Goal: Transaction & Acquisition: Purchase product/service

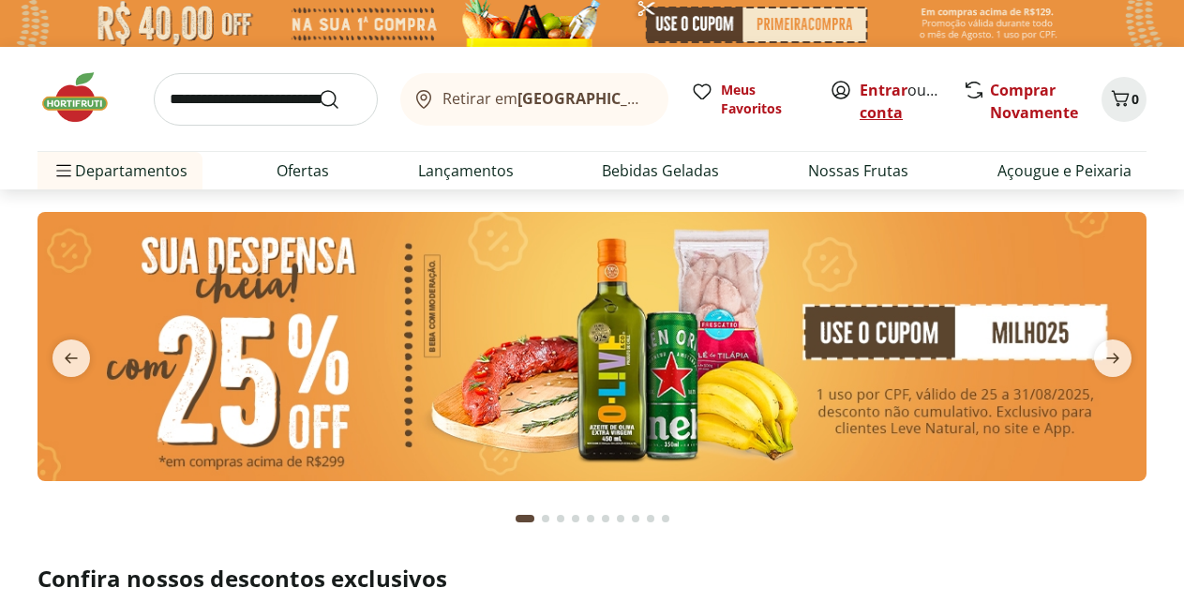
click at [876, 108] on link "Criar conta" at bounding box center [911, 101] width 103 height 43
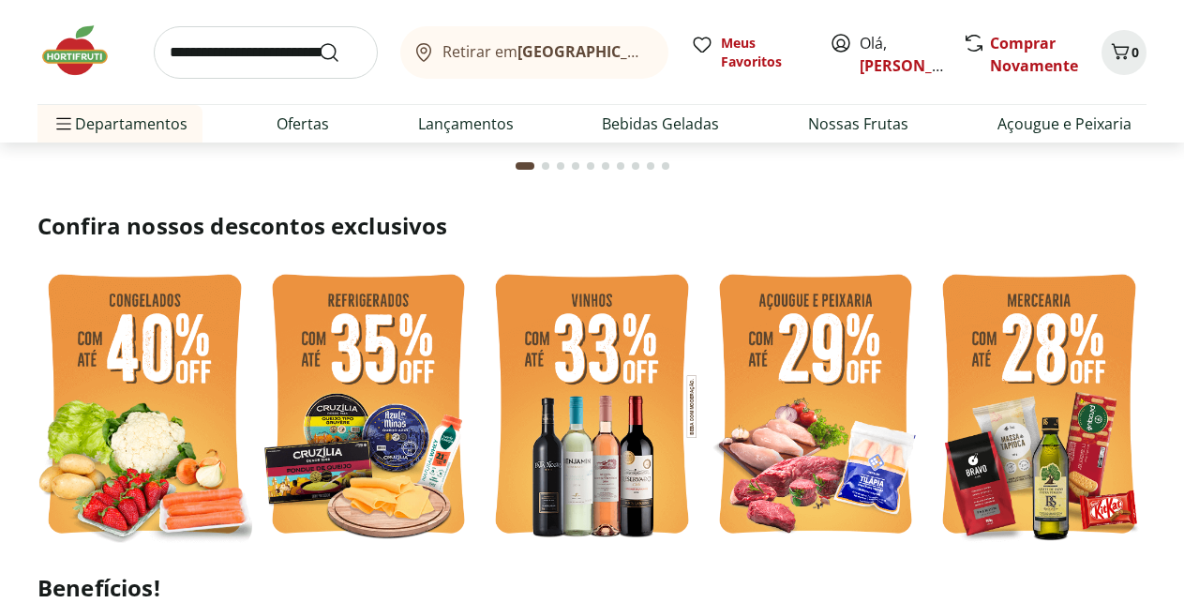
scroll to position [382, 0]
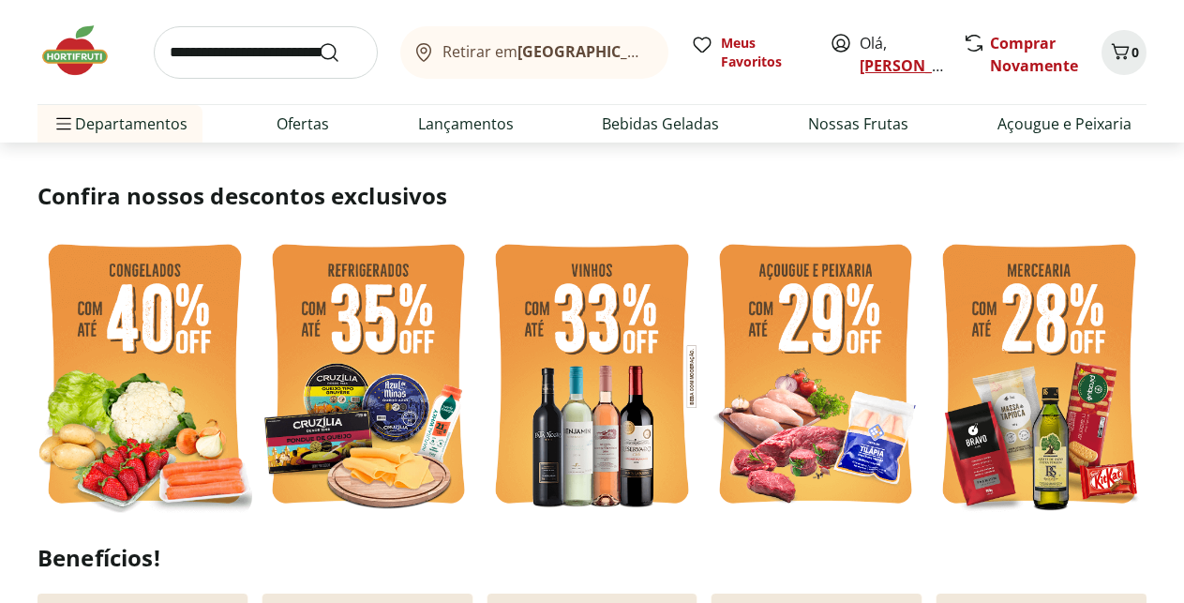
click at [873, 61] on link "[PERSON_NAME]" at bounding box center [921, 65] width 122 height 21
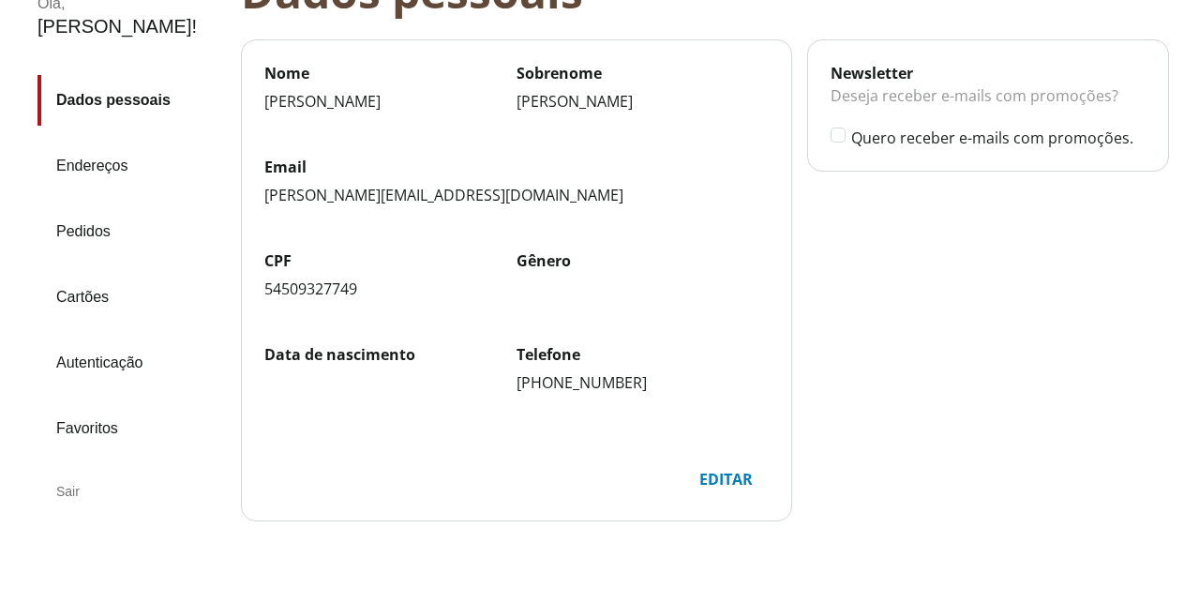
scroll to position [191, 0]
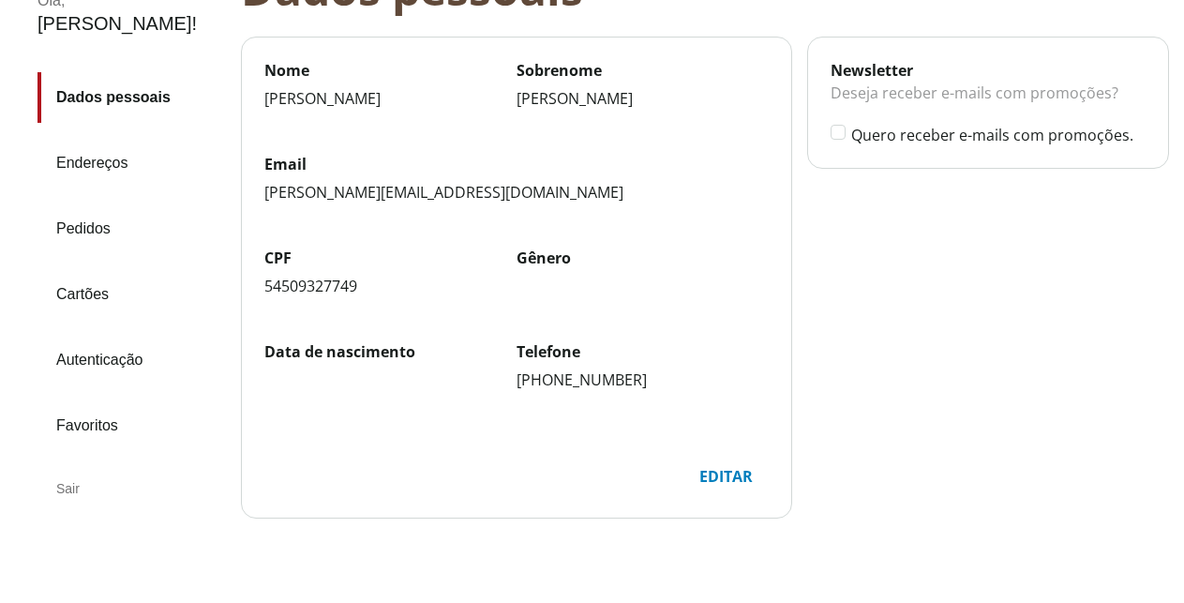
click at [97, 203] on link "Pedidos" at bounding box center [131, 228] width 188 height 51
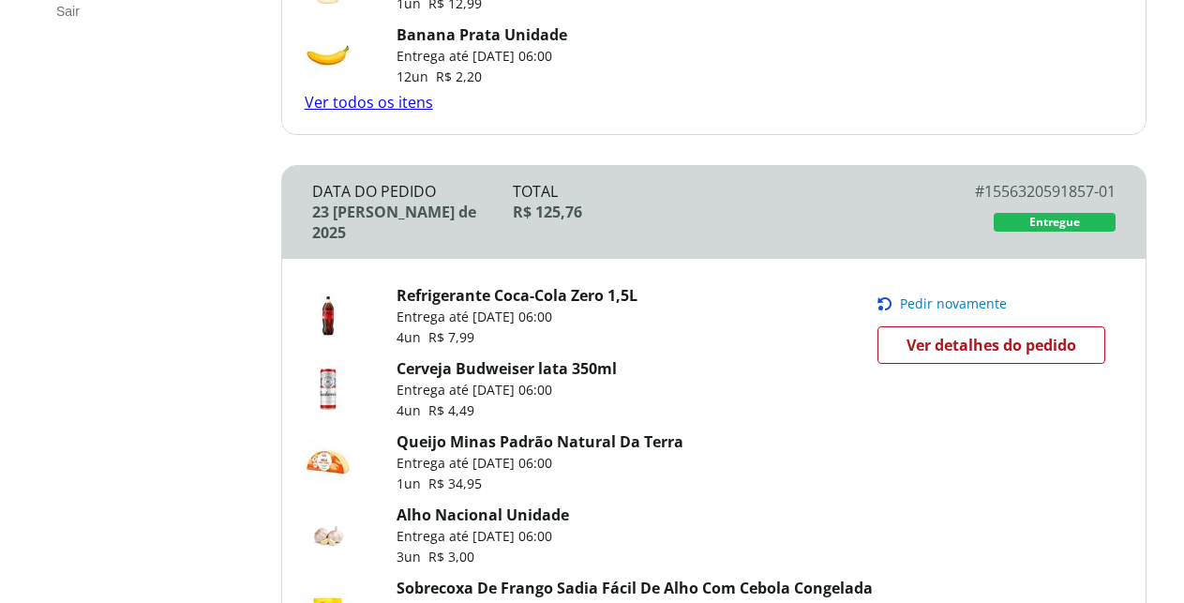
scroll to position [479, 0]
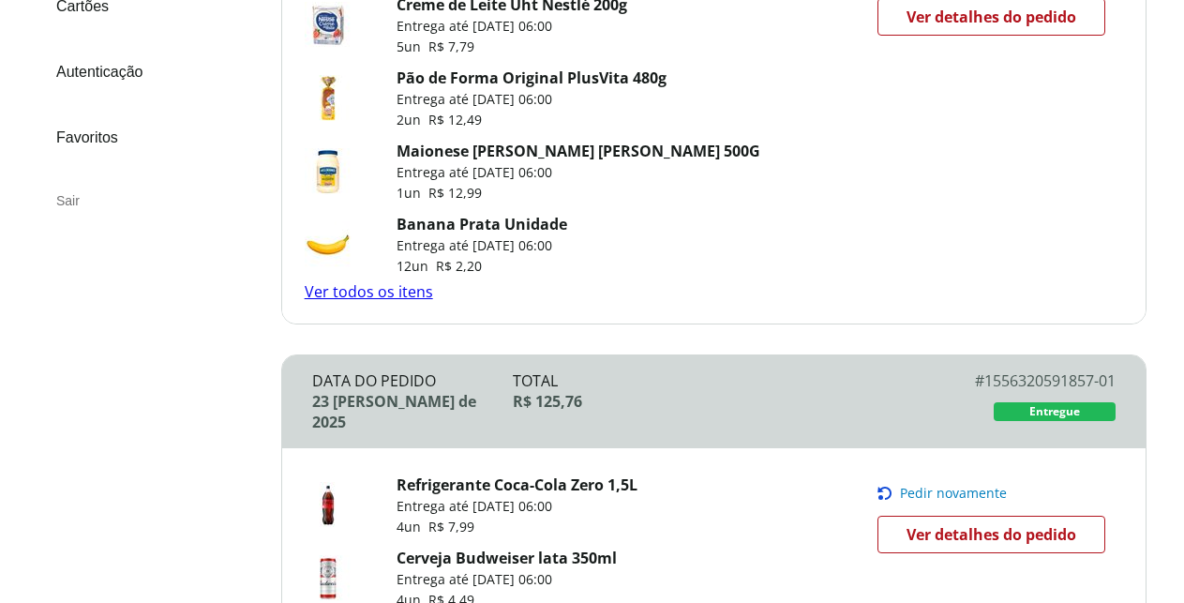
click at [388, 281] on link "Ver todos os itens" at bounding box center [369, 291] width 128 height 21
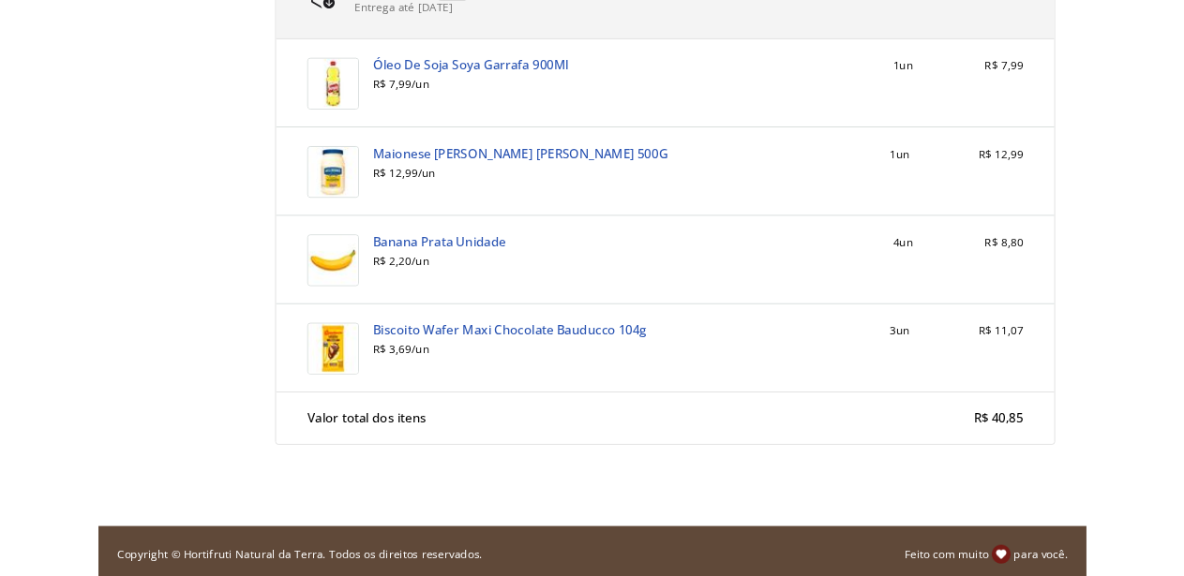
scroll to position [3461, 0]
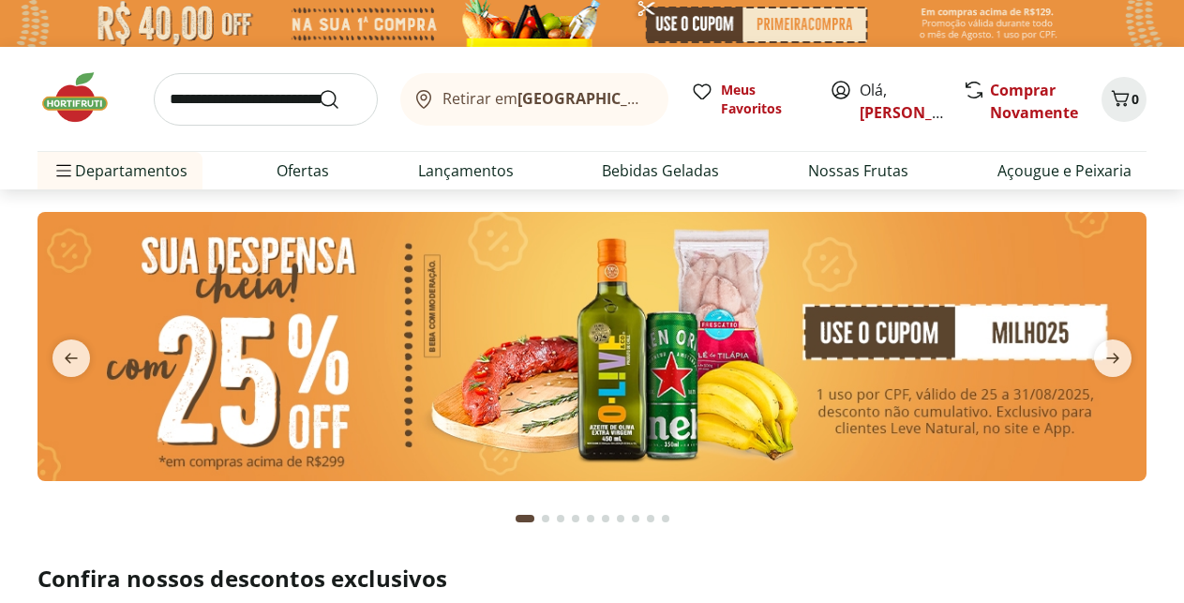
click at [200, 100] on input "search" at bounding box center [266, 99] width 224 height 52
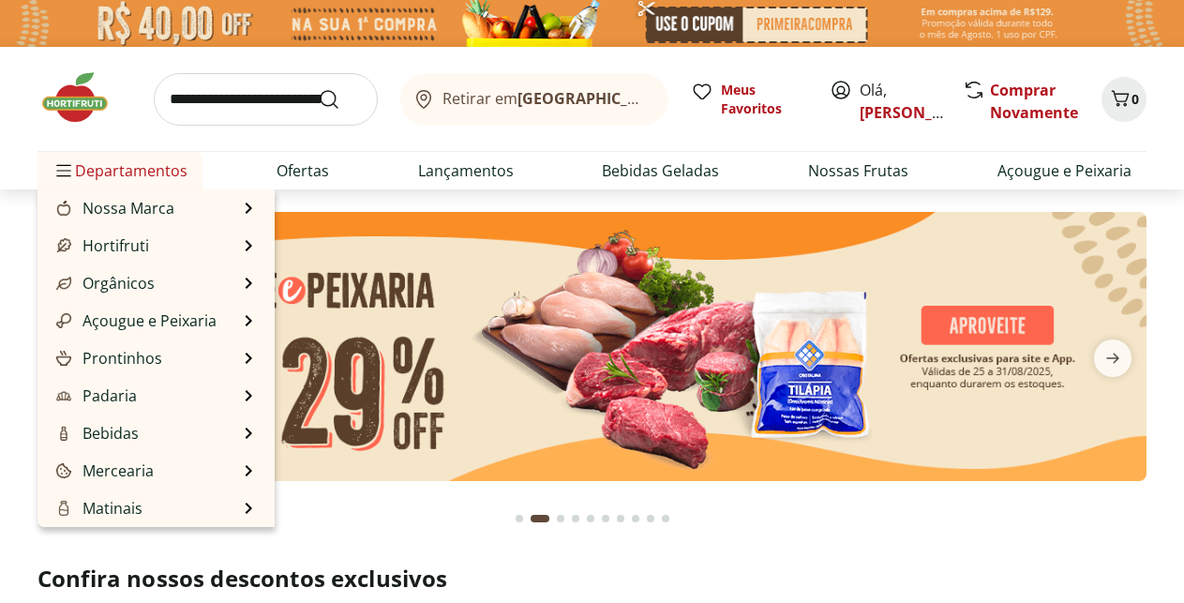
click at [84, 168] on span "Departamentos" at bounding box center [119, 170] width 135 height 45
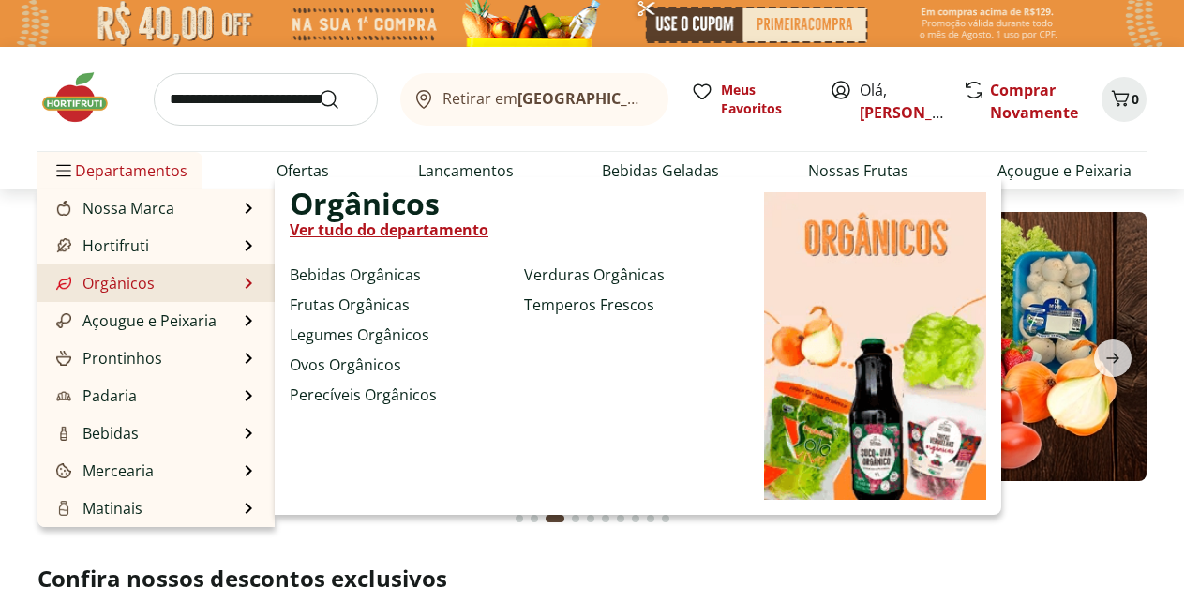
scroll to position [96, 0]
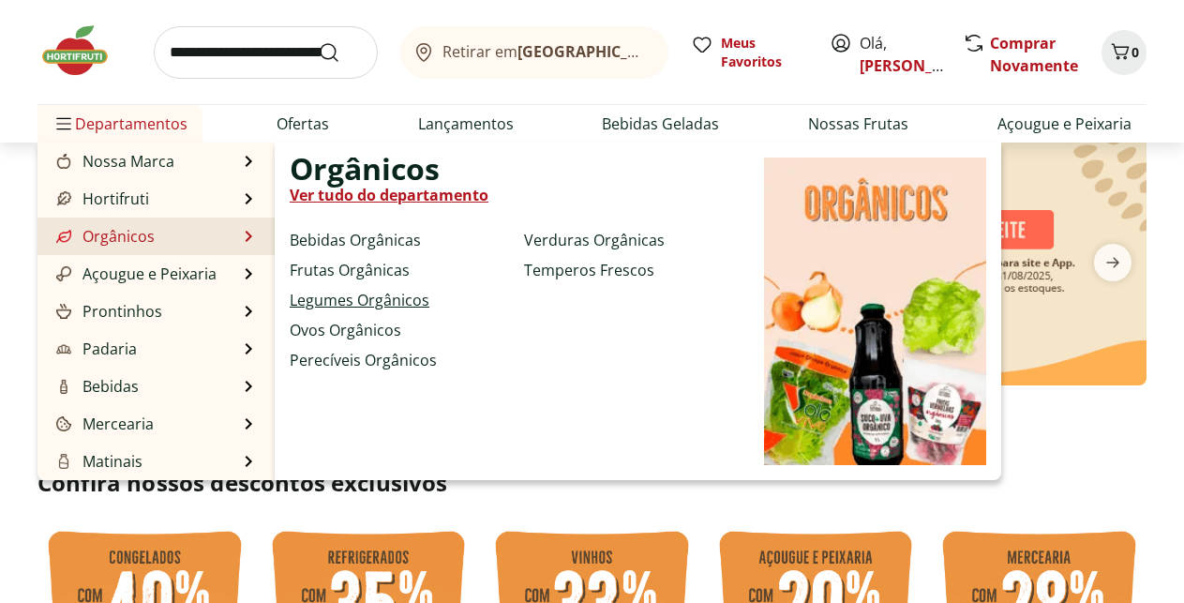
click at [370, 305] on link "Legumes Orgânicos" at bounding box center [360, 300] width 140 height 22
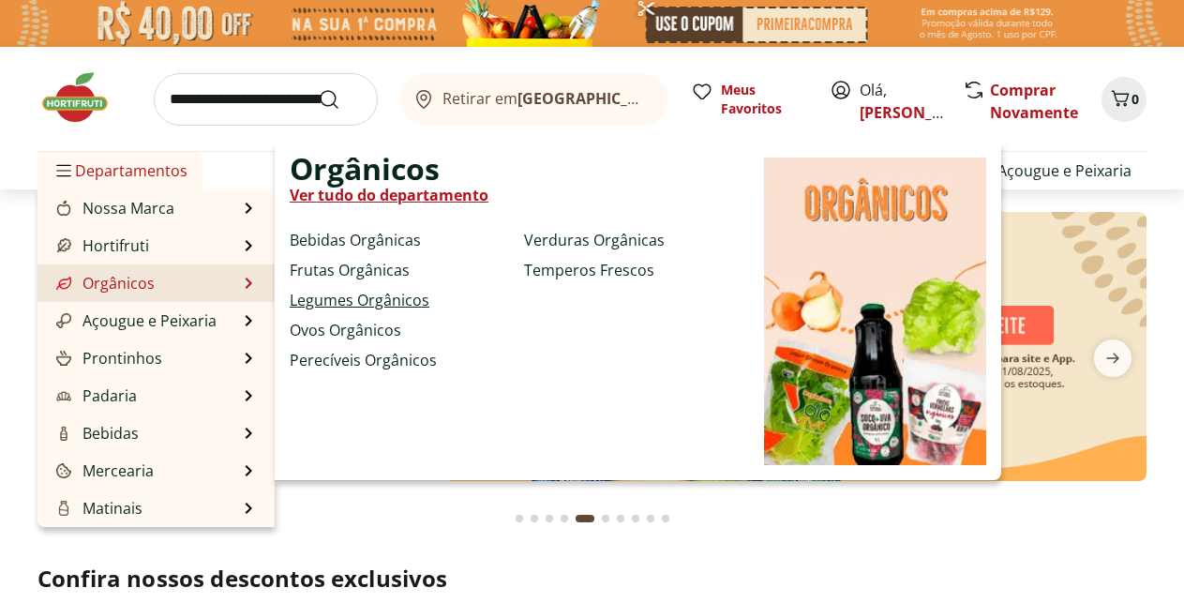
select select "**********"
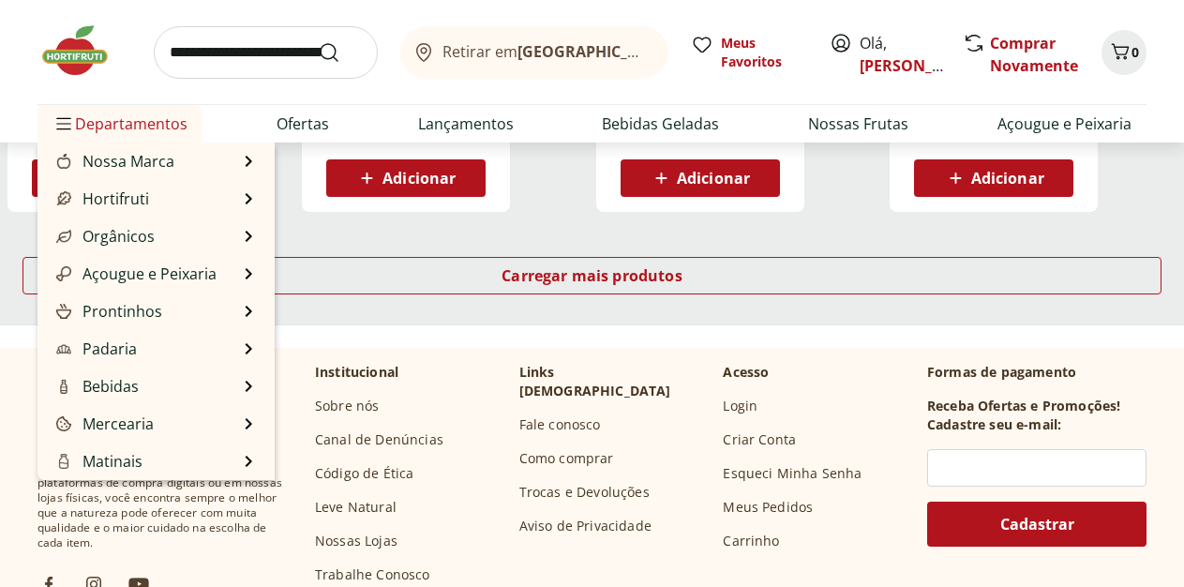
scroll to position [1339, 0]
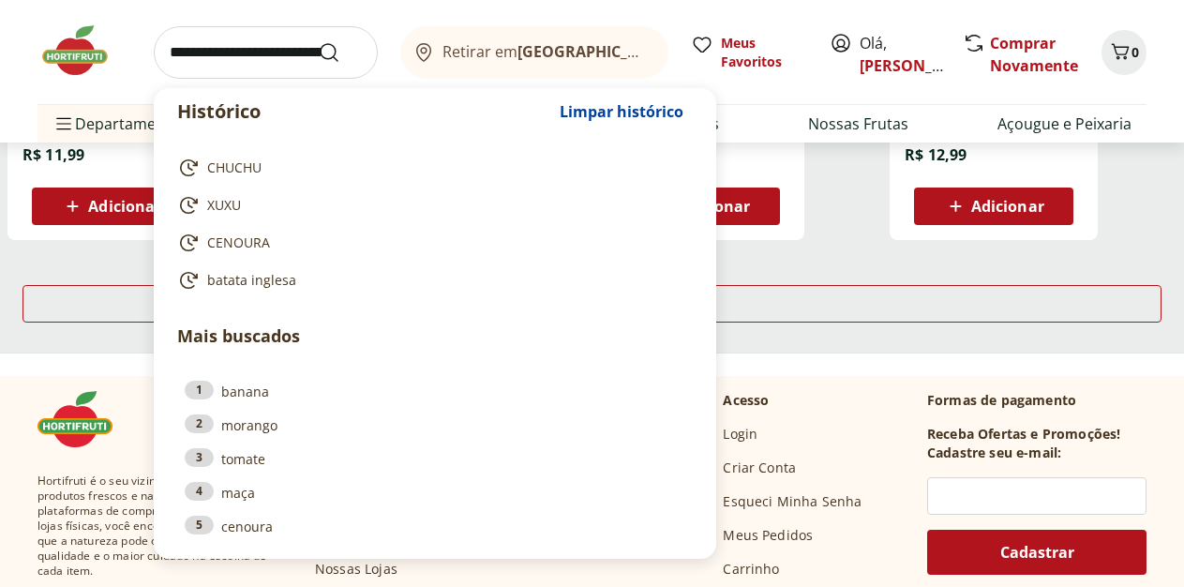
click at [196, 64] on input "search" at bounding box center [266, 52] width 224 height 52
click at [1121, 57] on icon "Carrinho" at bounding box center [1120, 51] width 22 height 22
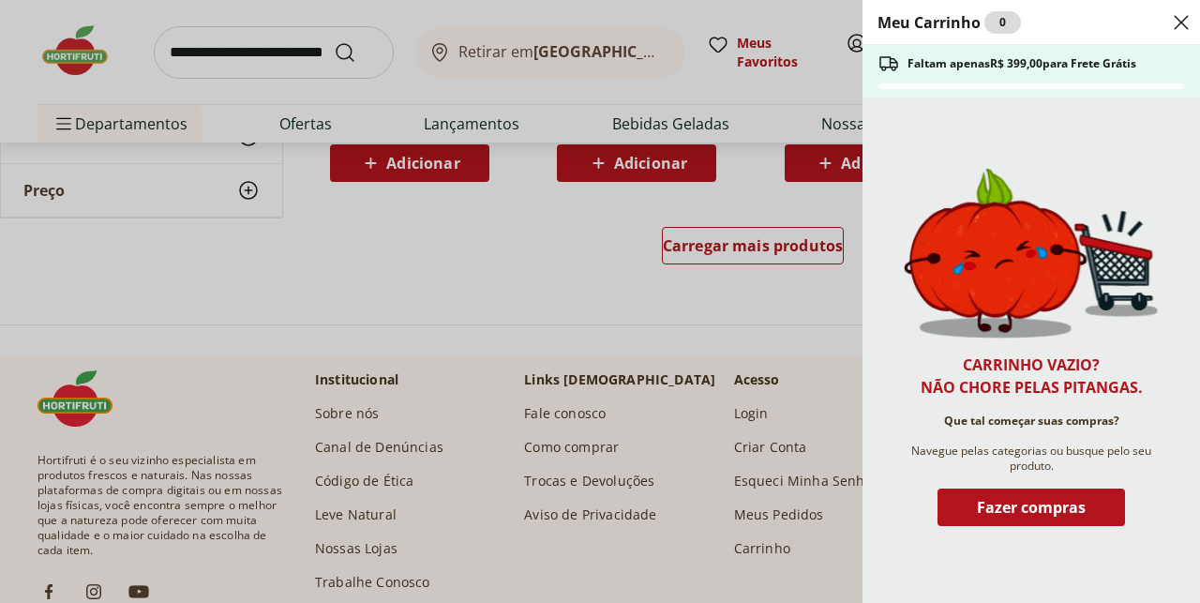
click at [227, 59] on div "Meu Carrinho 0 Faltam apenas R$ 399,00 para Frete Grátis Carrinho vazio? Não ch…" at bounding box center [600, 301] width 1200 height 603
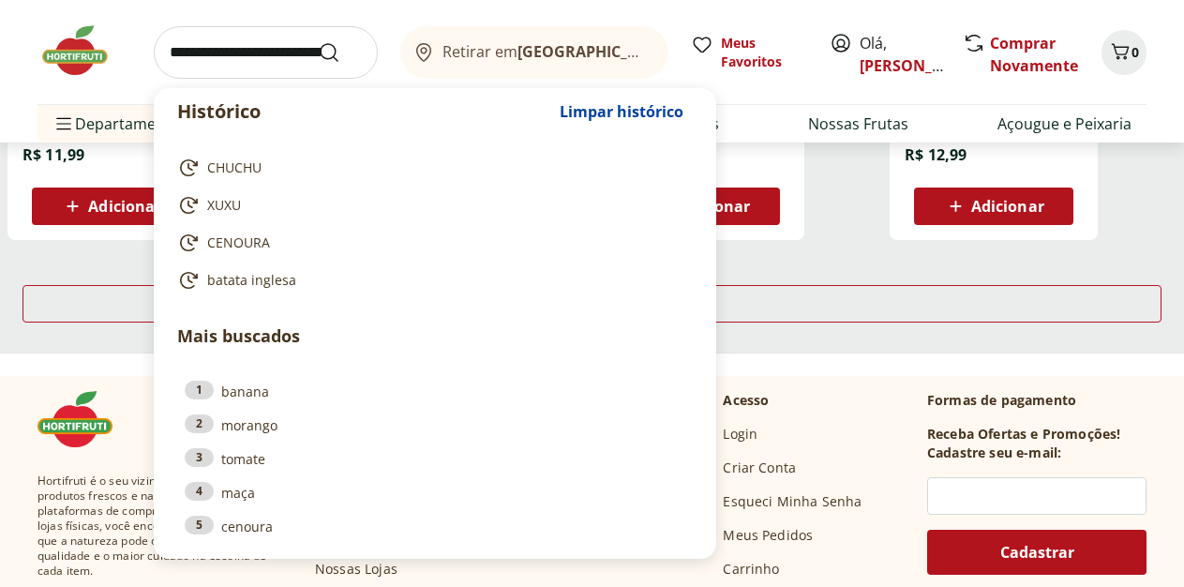
click at [227, 58] on input "search" at bounding box center [266, 52] width 224 height 52
drag, startPoint x: 195, startPoint y: 55, endPoint x: 208, endPoint y: 65, distance: 16.1
click at [197, 57] on input "search" at bounding box center [266, 52] width 224 height 52
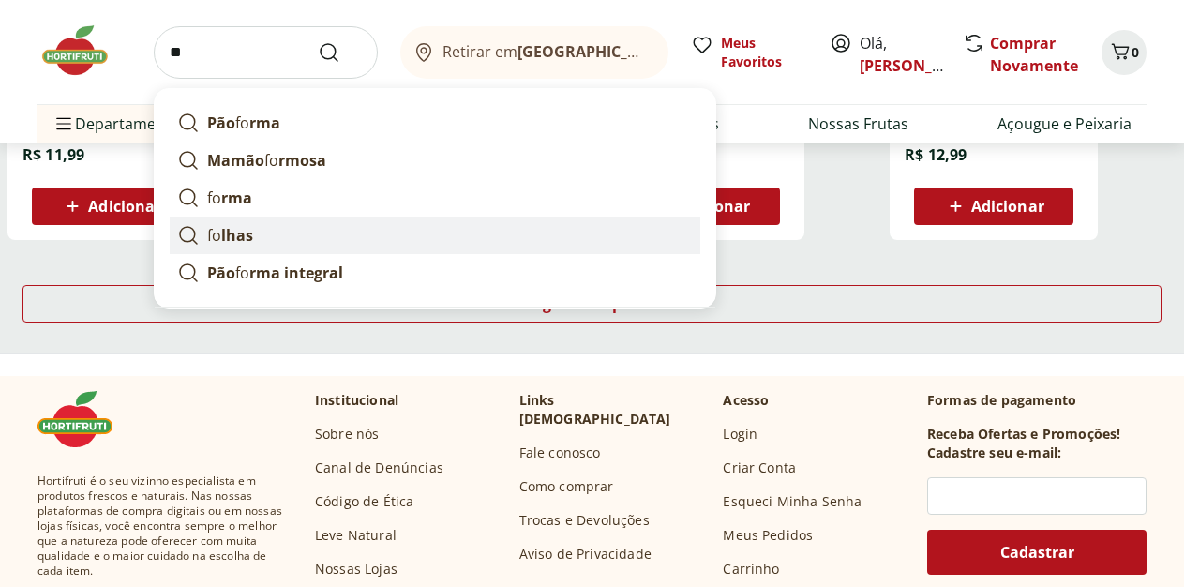
click at [288, 230] on link "fo lhas" at bounding box center [435, 235] width 531 height 37
type input "******"
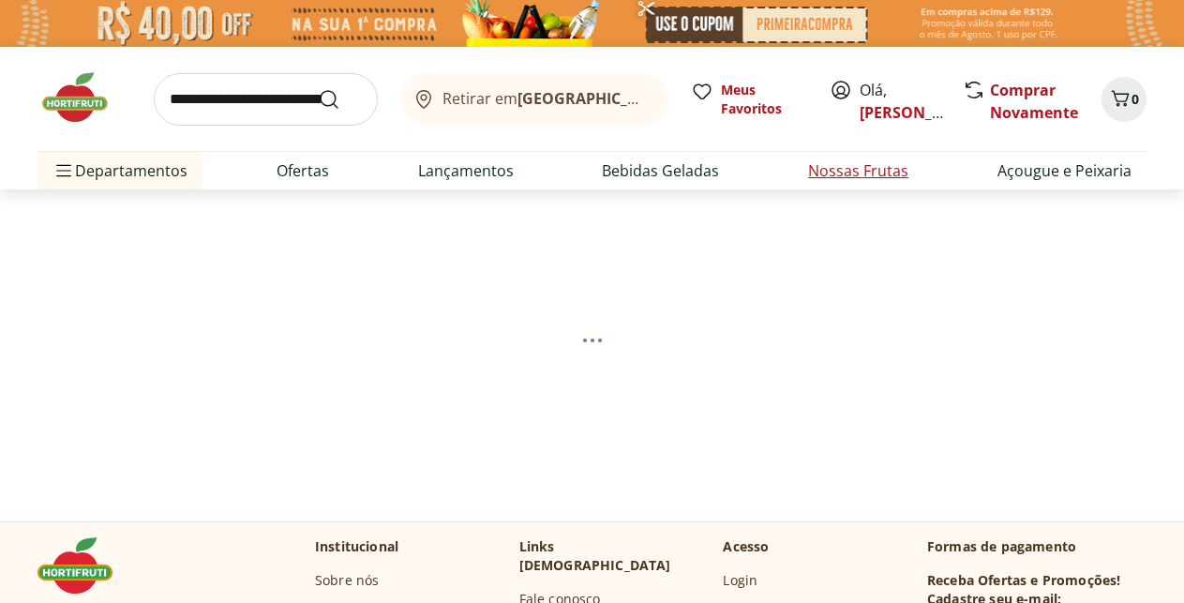
select select "**********"
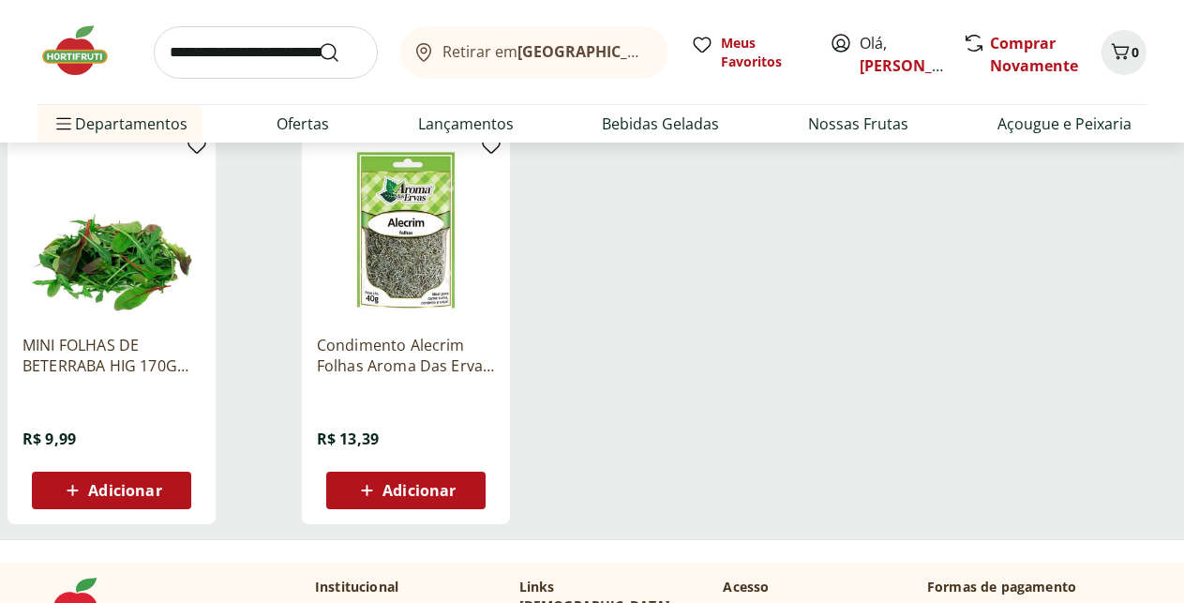
scroll to position [1052, 0]
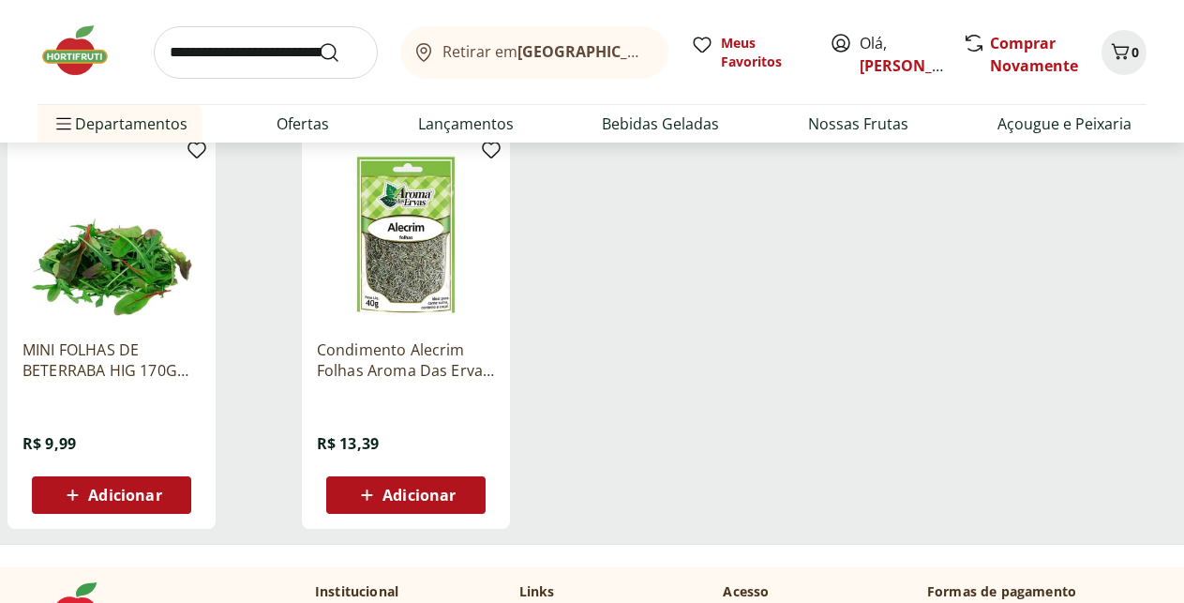
click at [201, 323] on img at bounding box center [111, 235] width 178 height 178
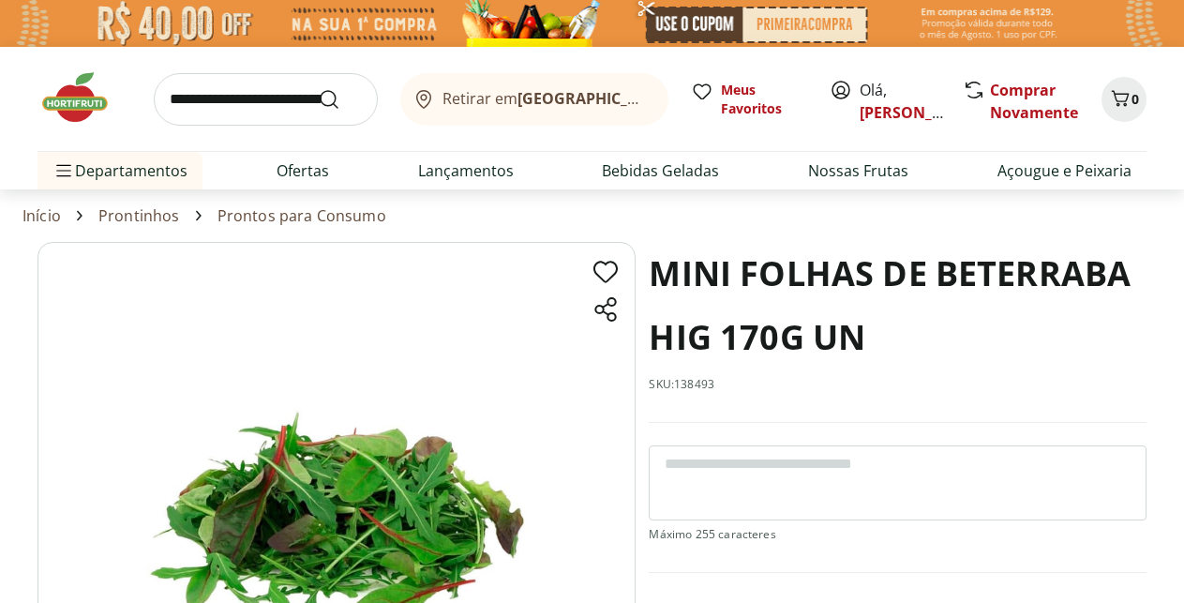
select select "**********"
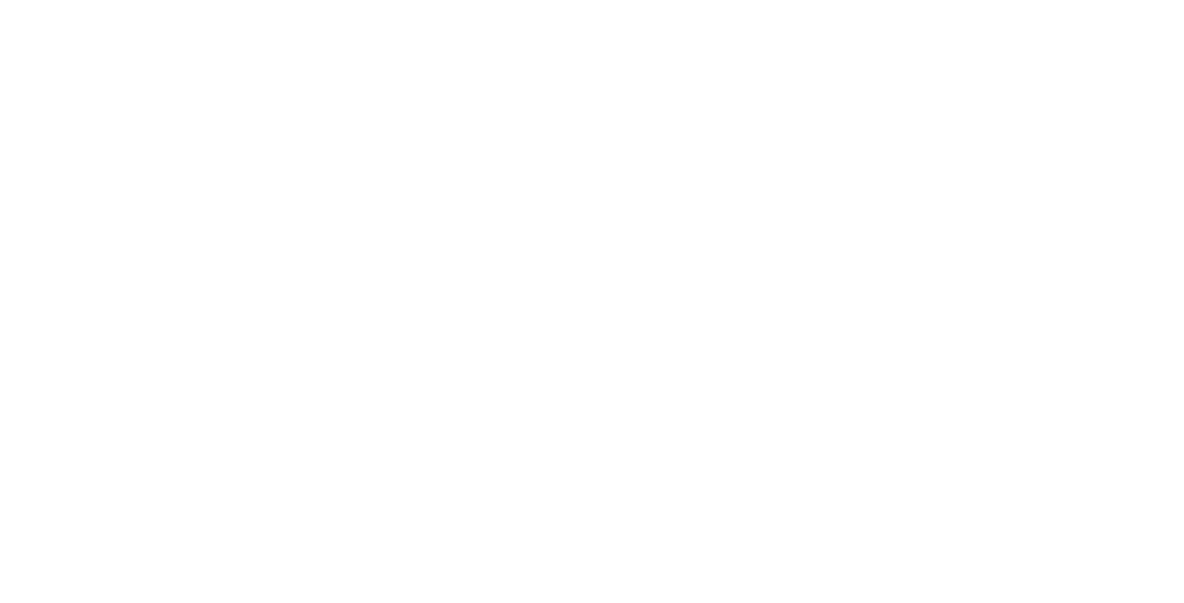
scroll to position [1099, 0]
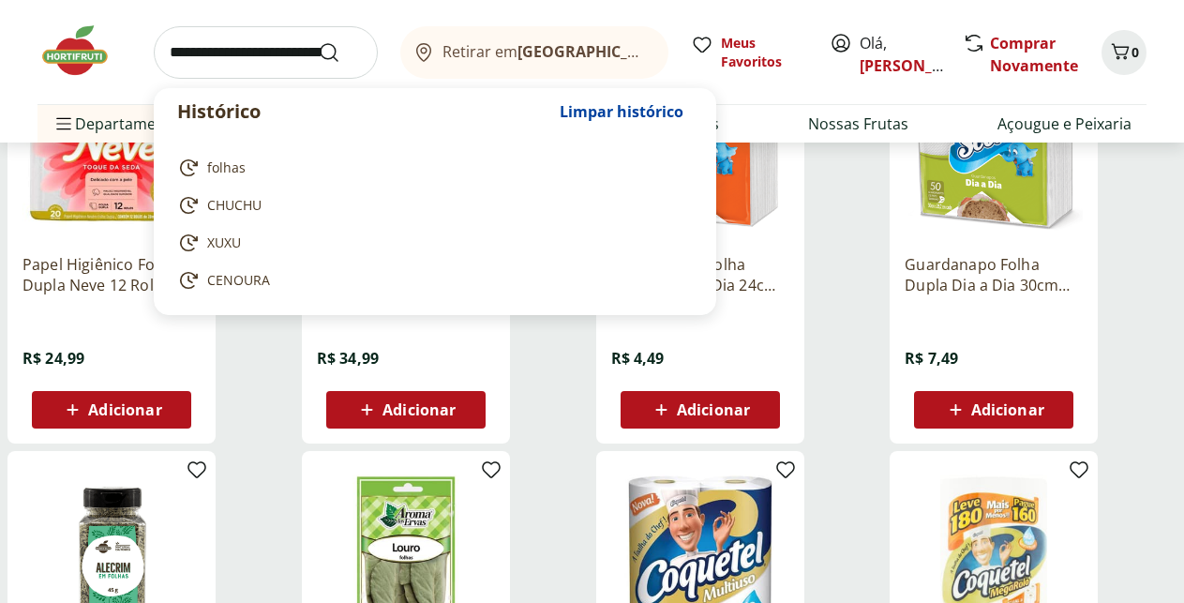
click at [206, 58] on input "search" at bounding box center [266, 52] width 224 height 52
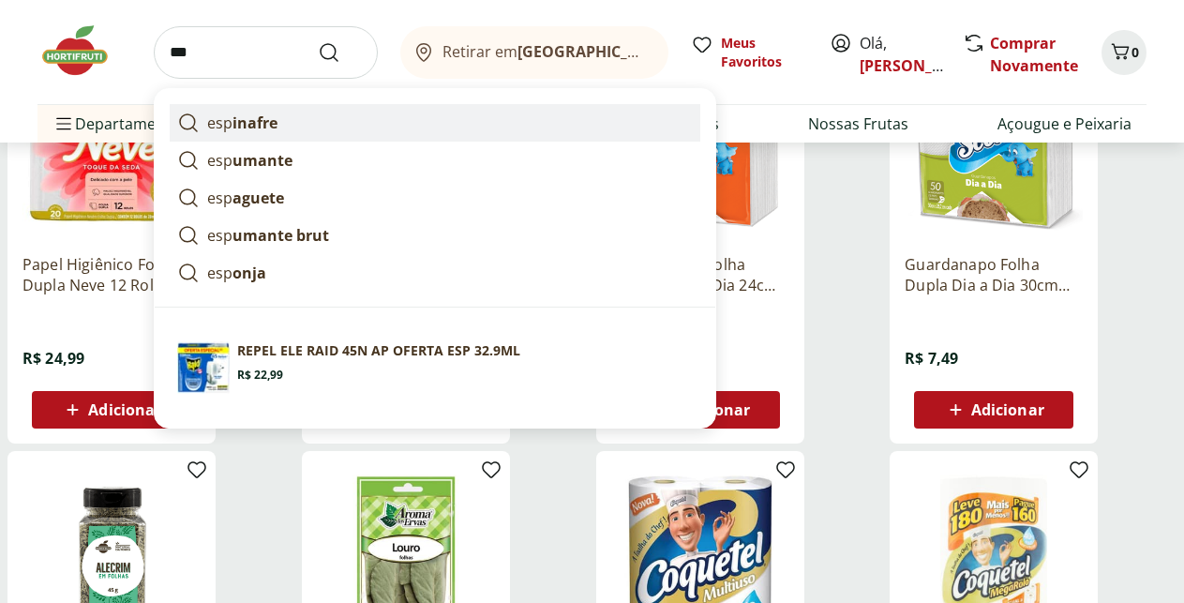
click at [277, 126] on strong "inafre" at bounding box center [254, 122] width 45 height 21
type input "*********"
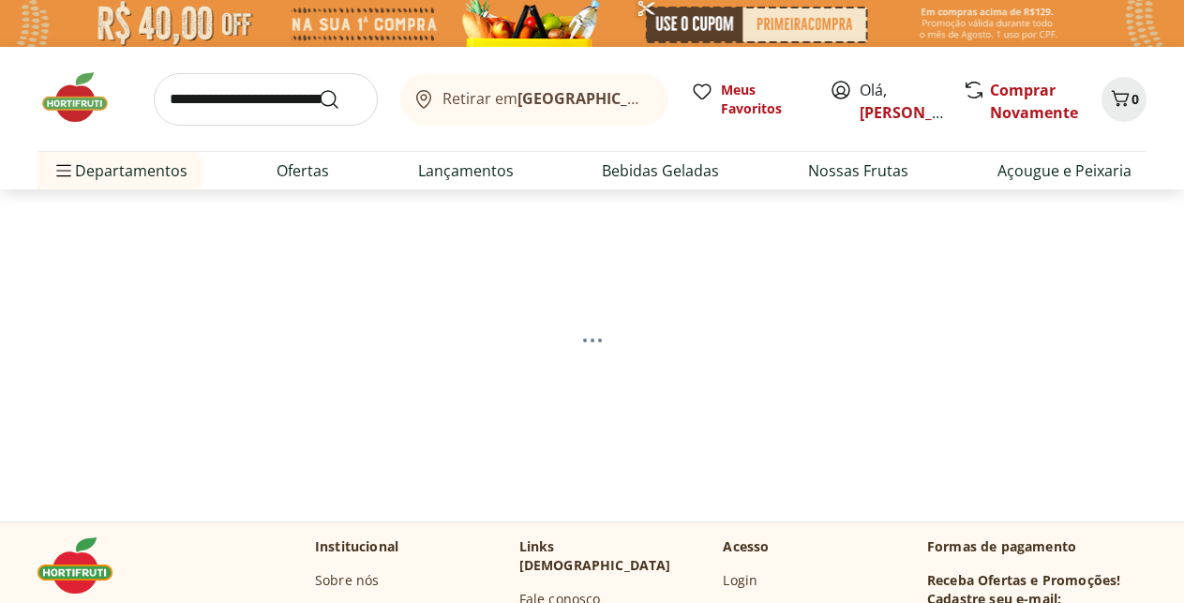
select select "**********"
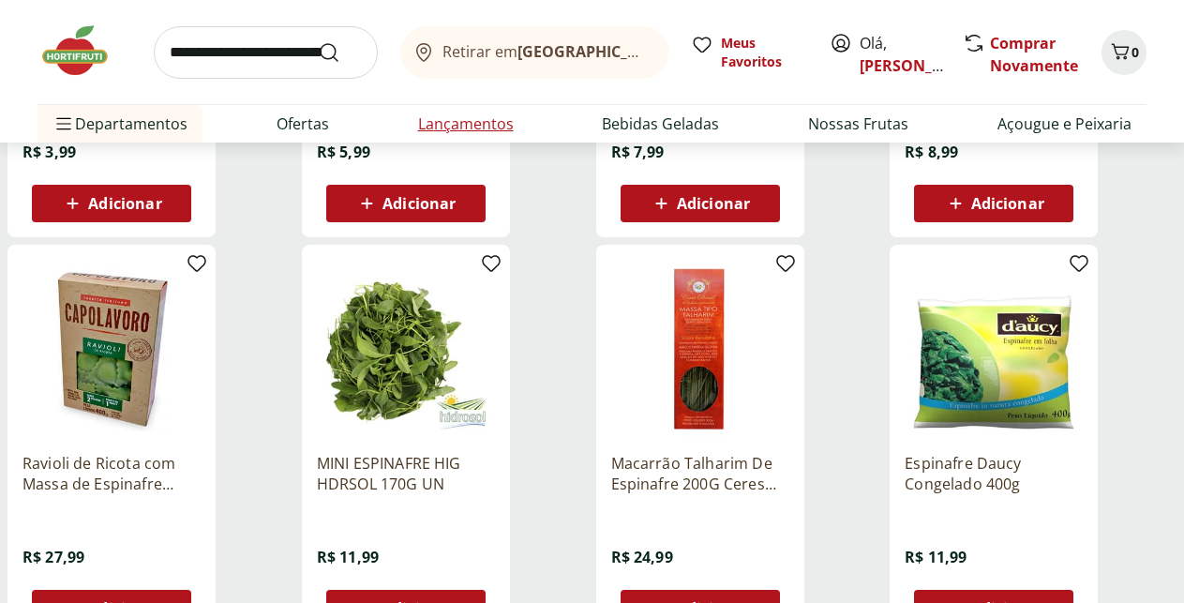
scroll to position [574, 0]
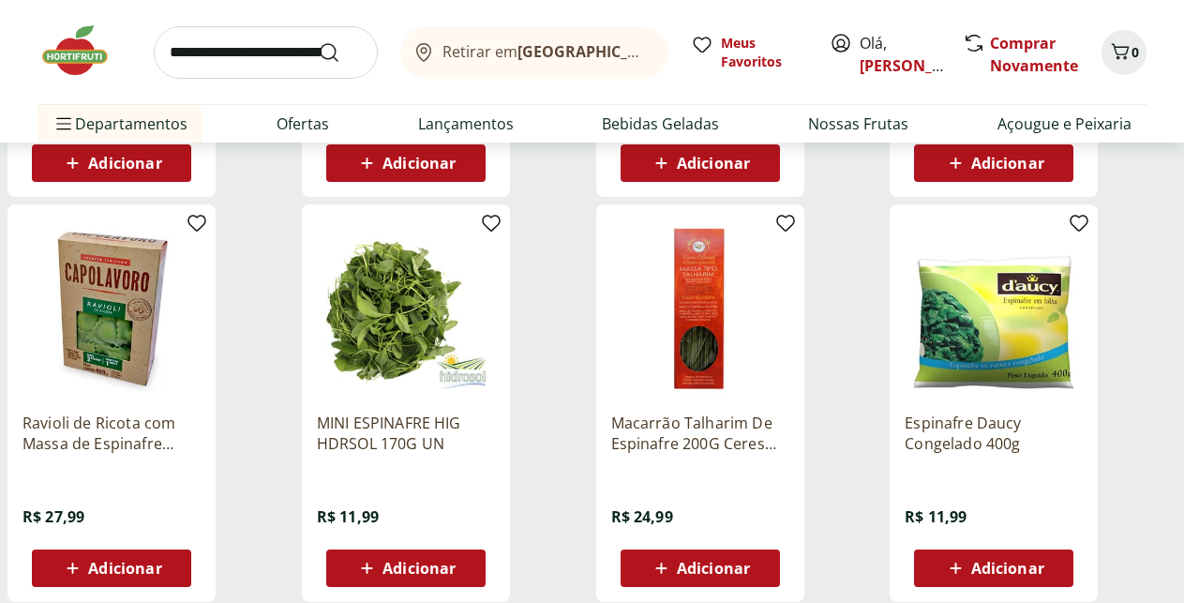
click at [161, 171] on span "Adicionar" at bounding box center [124, 163] width 73 height 15
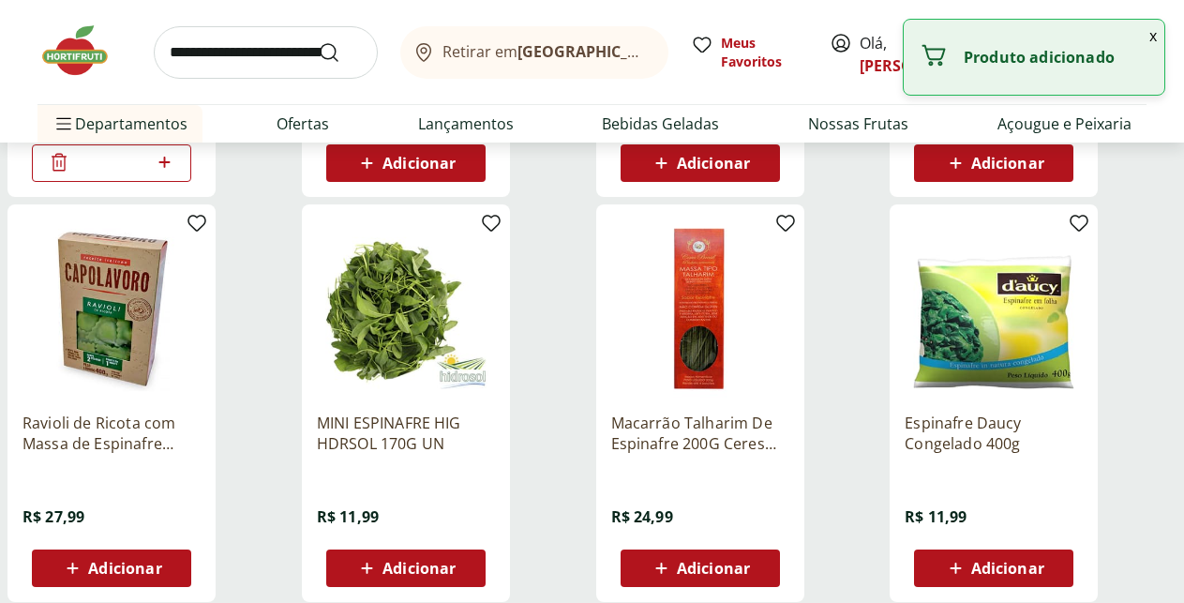
click at [176, 172] on icon at bounding box center [164, 162] width 23 height 22
type input "*"
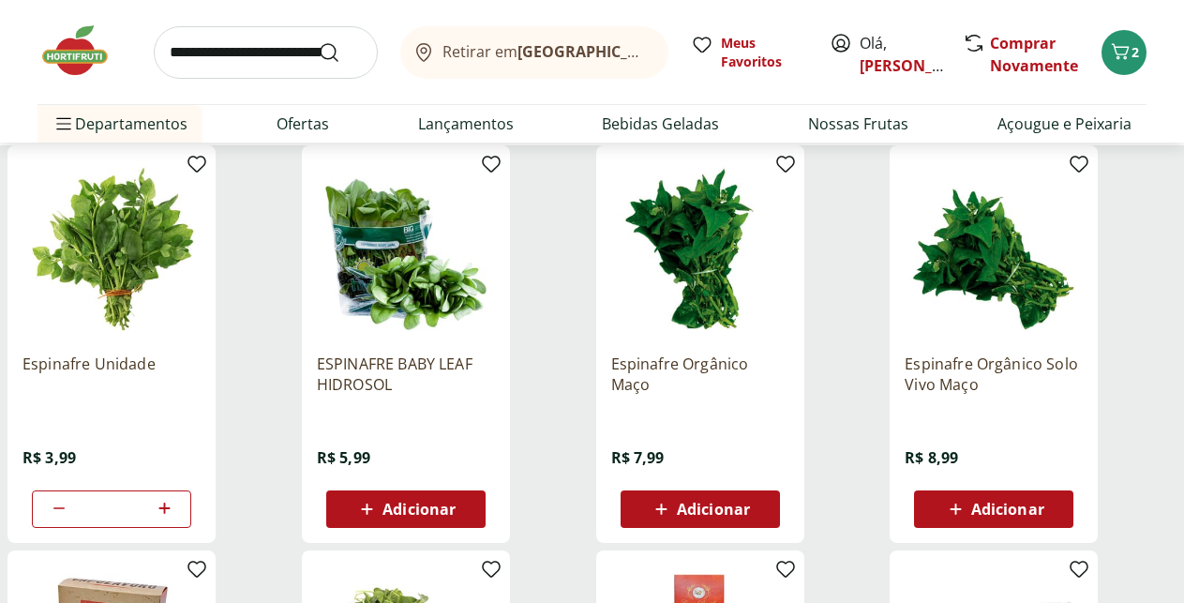
scroll to position [96, 0]
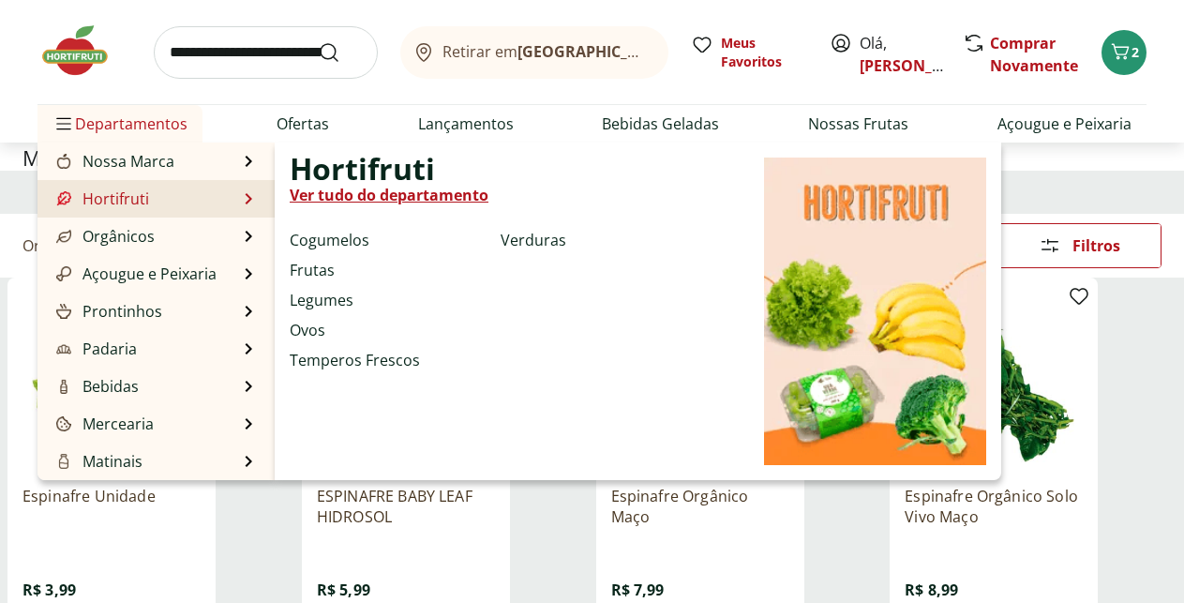
click at [133, 187] on li "Hortifruti Hortifruti Ver tudo do departamento Cogumelos Frutas Legumes Ovos Te…" at bounding box center [155, 198] width 237 height 37
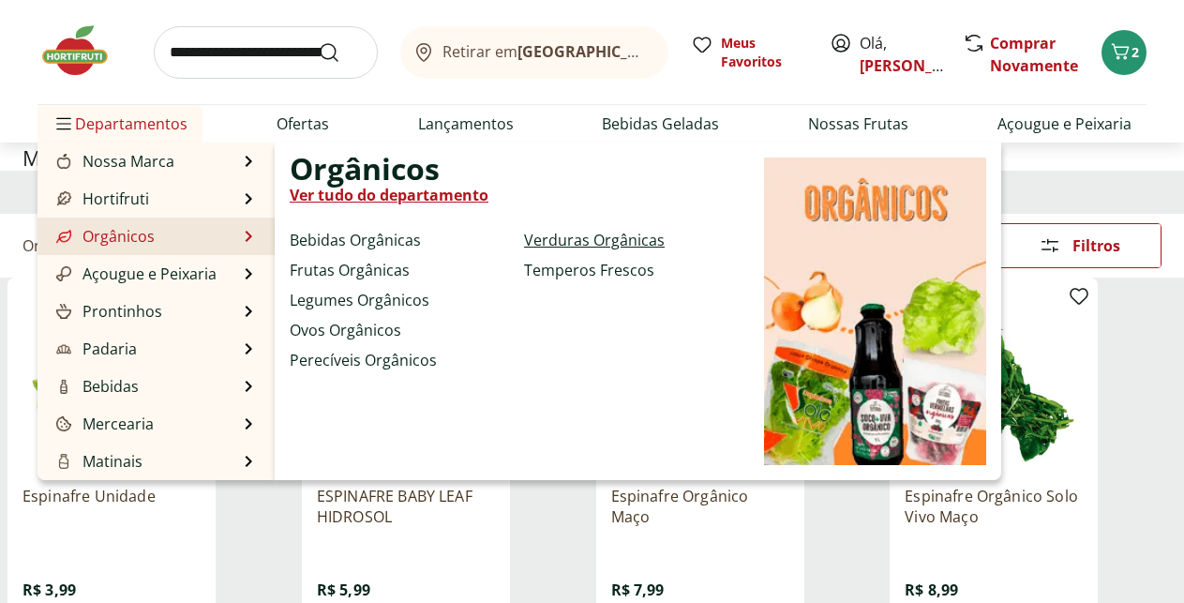
click at [554, 232] on link "Verduras Orgânicas" at bounding box center [594, 240] width 141 height 22
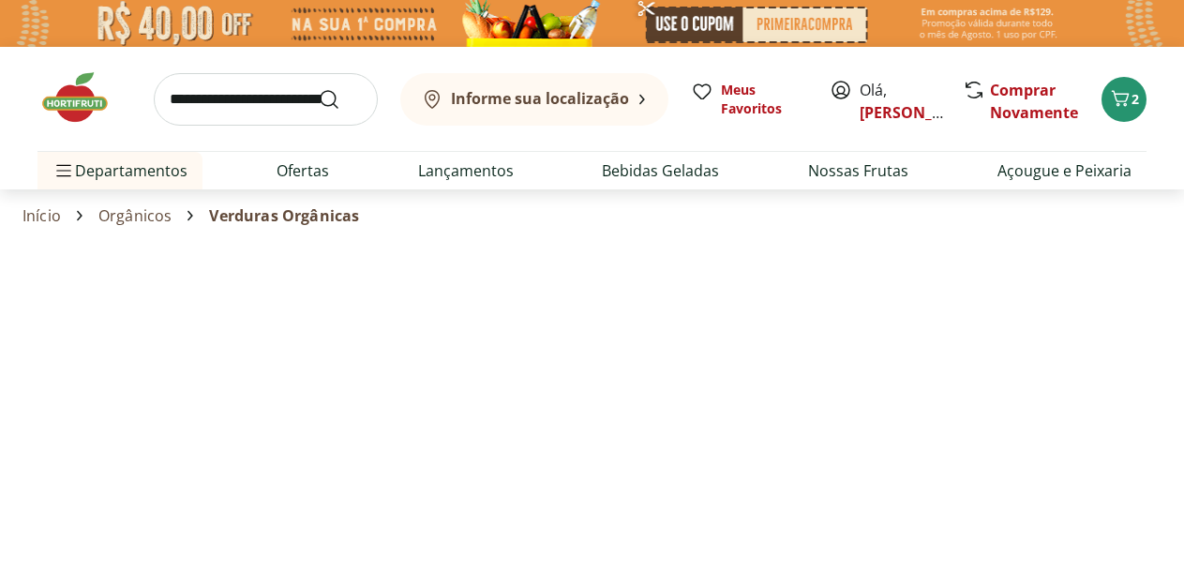
select select "**********"
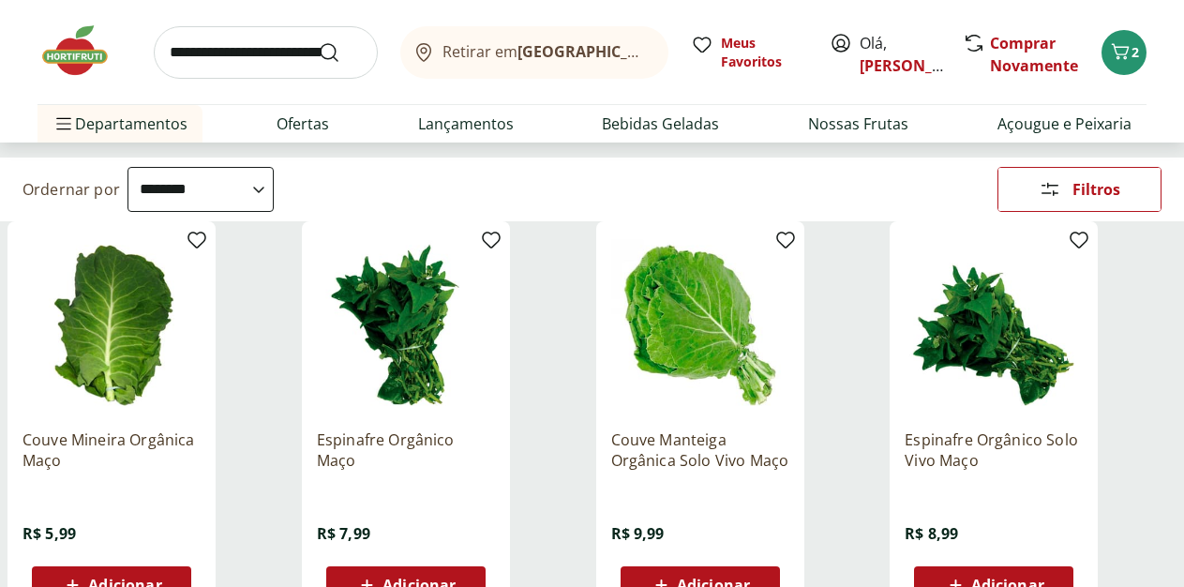
scroll to position [191, 0]
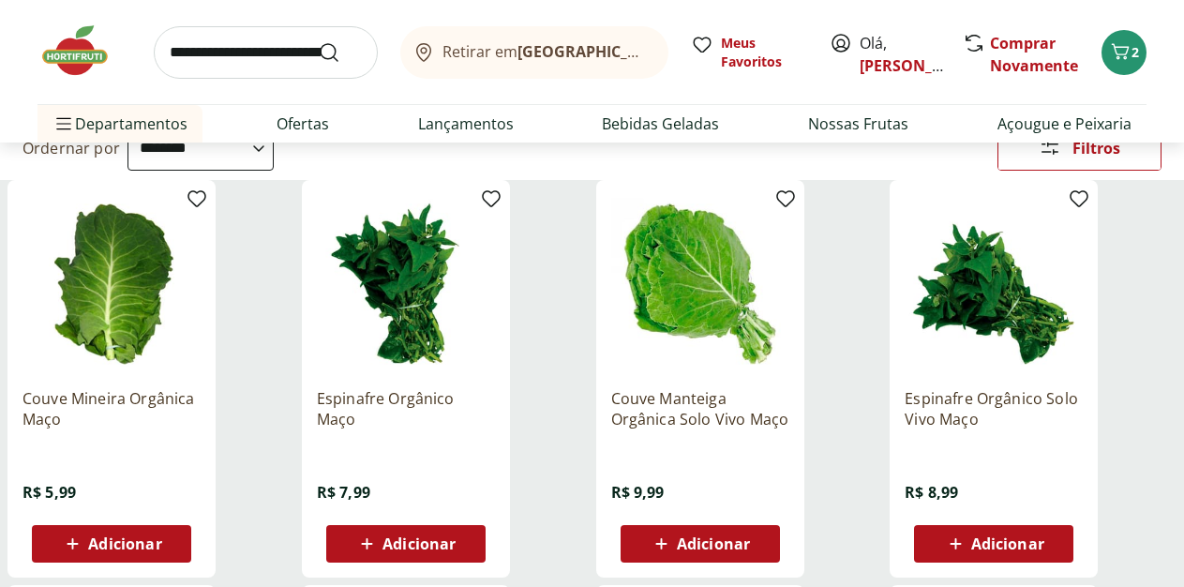
click at [176, 527] on div "Adicionar" at bounding box center [111, 544] width 129 height 34
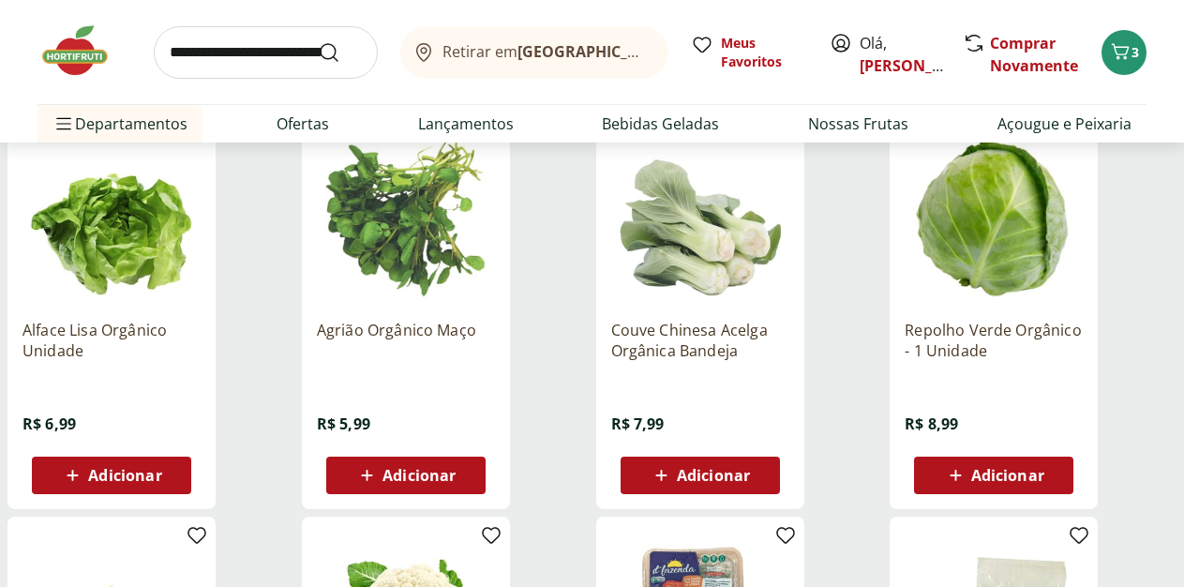
scroll to position [669, 0]
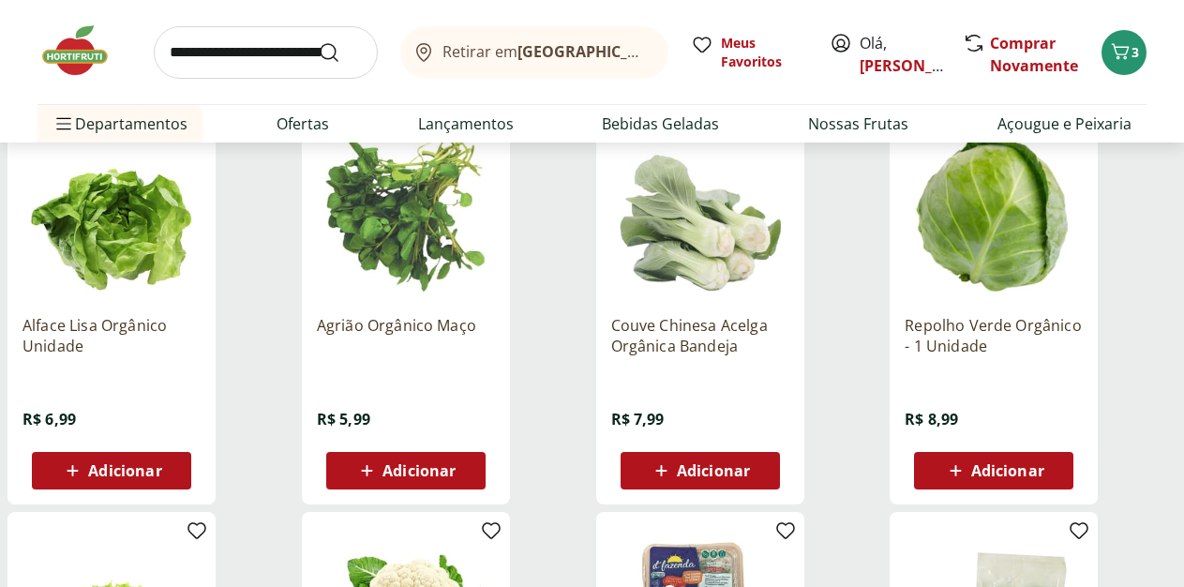
click at [1058, 454] on div "Adicionar" at bounding box center [993, 471] width 129 height 34
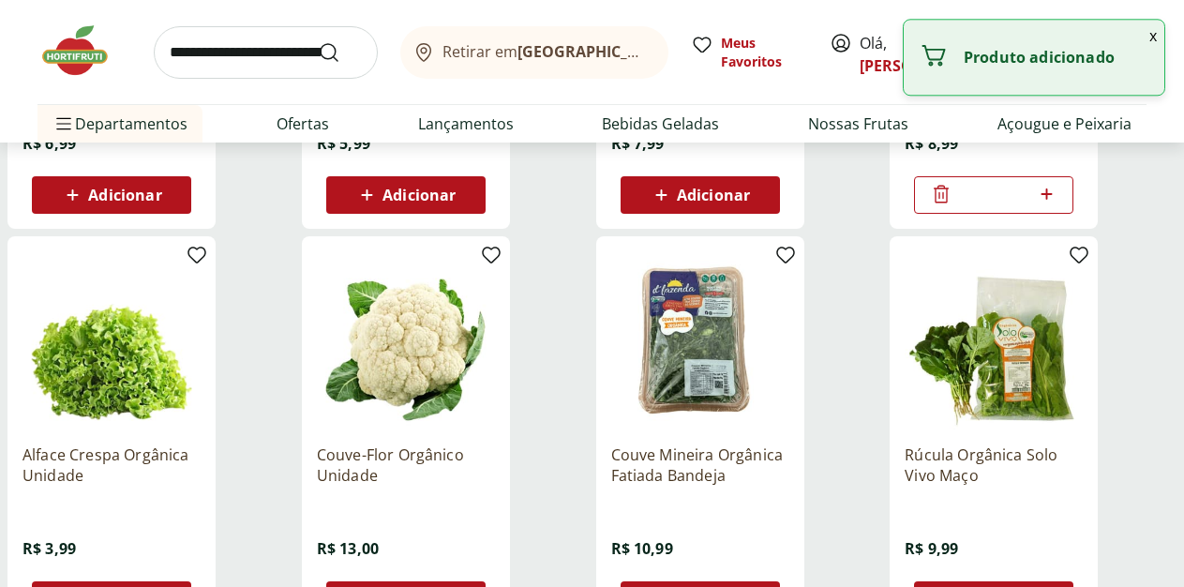
scroll to position [956, 0]
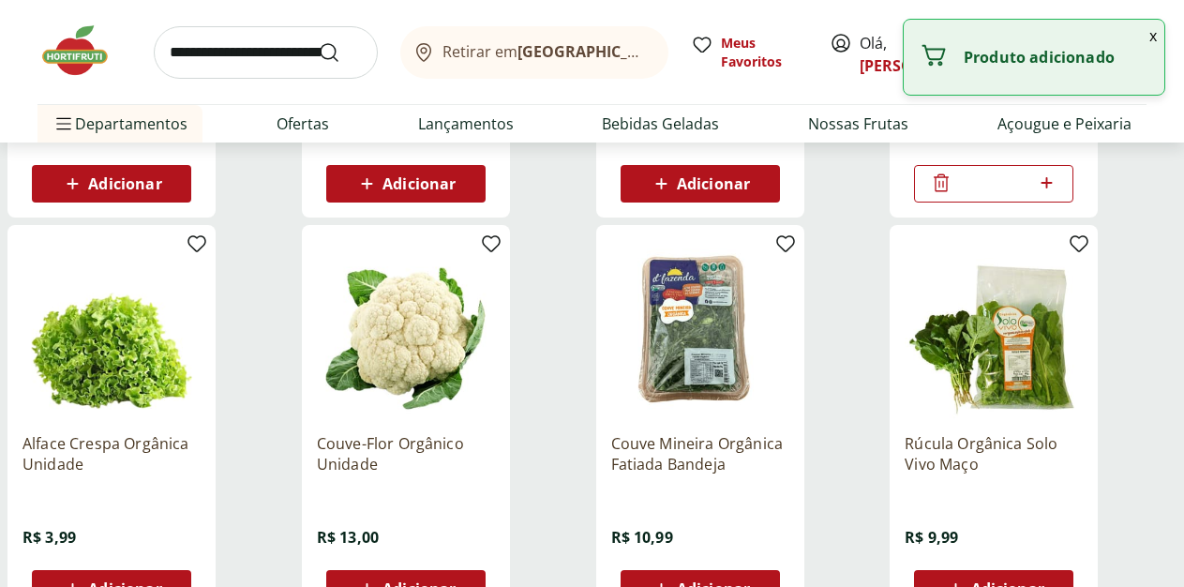
click at [456, 581] on span "Adicionar" at bounding box center [418, 588] width 73 height 15
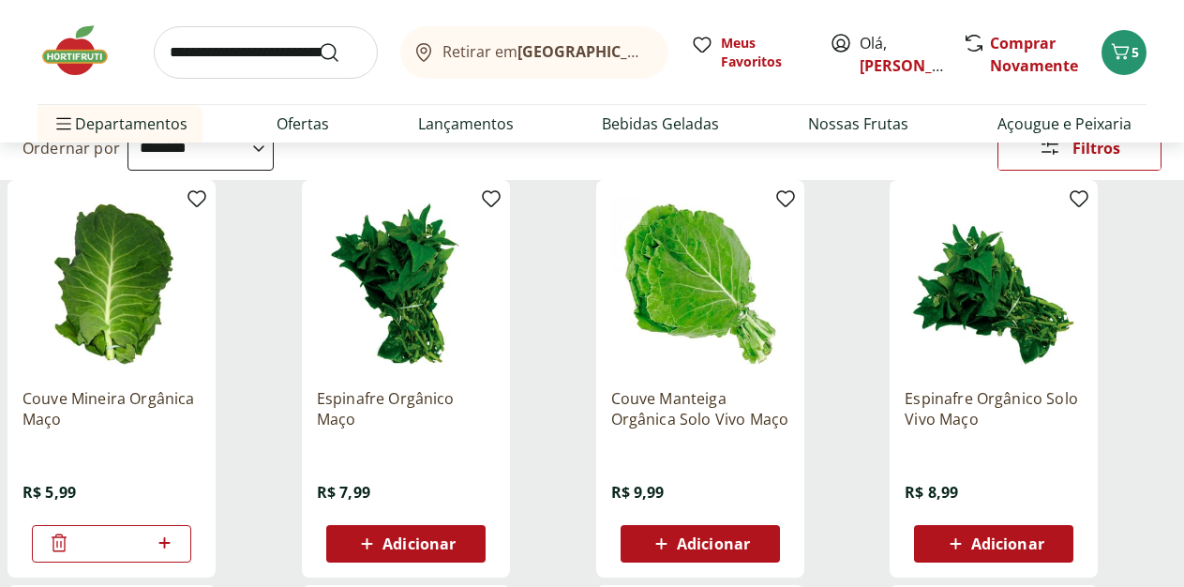
scroll to position [0, 0]
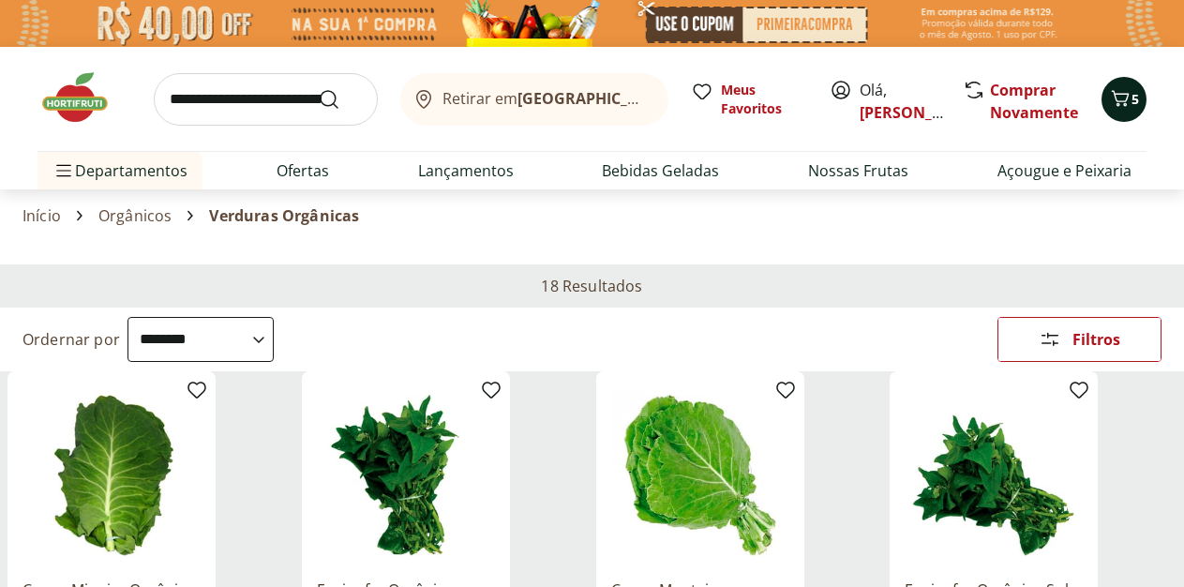
click at [1125, 103] on icon "Carrinho" at bounding box center [1121, 98] width 18 height 16
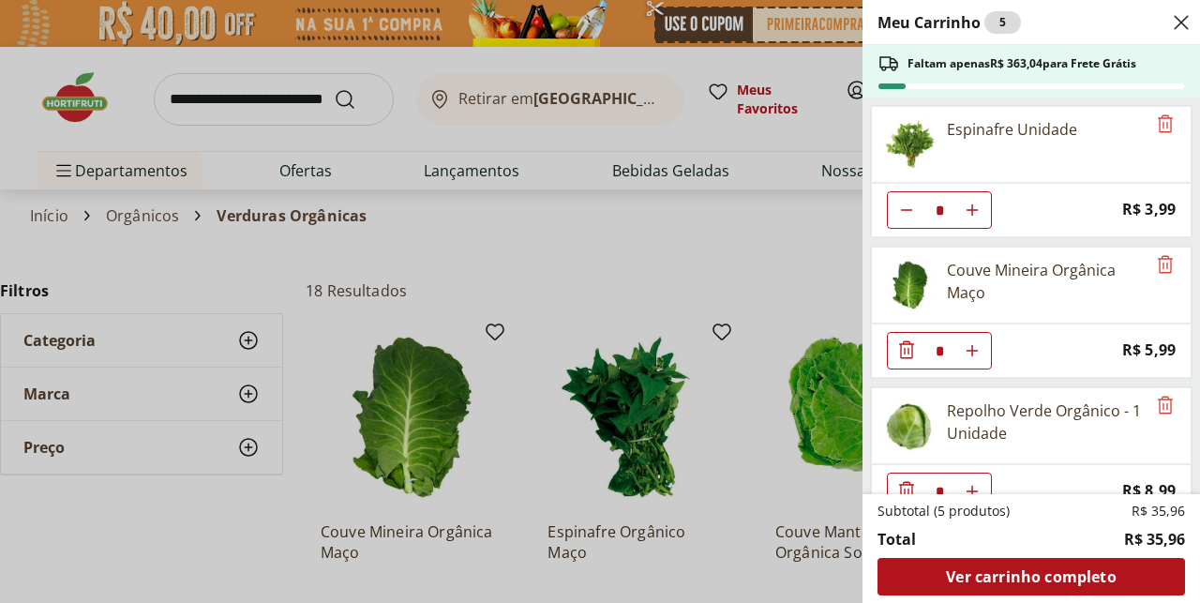
click at [584, 207] on div "Meu Carrinho 5 Faltam apenas R$ 363,04 para Frete Grátis Espinafre Unidade * Pr…" at bounding box center [600, 301] width 1200 height 603
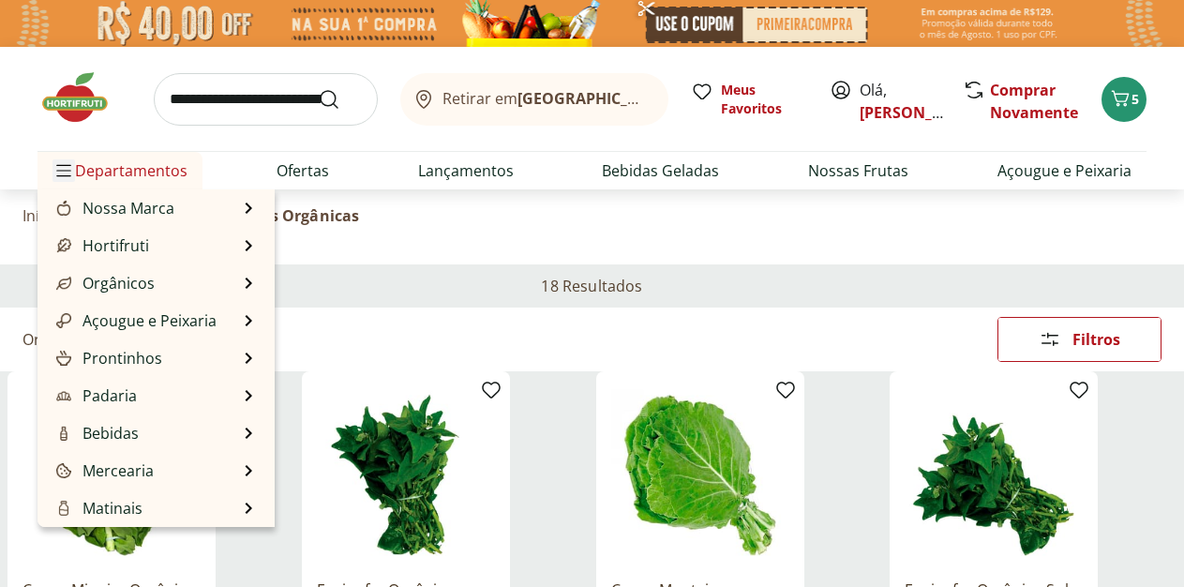
click at [67, 165] on icon "Menu" at bounding box center [63, 170] width 15 height 15
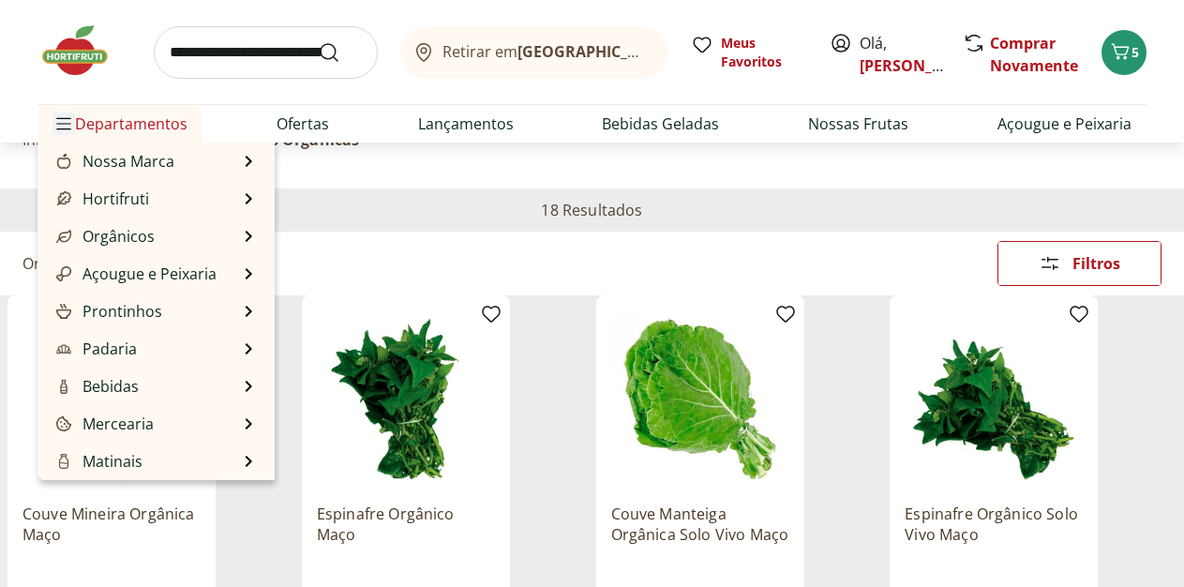
scroll to position [96, 0]
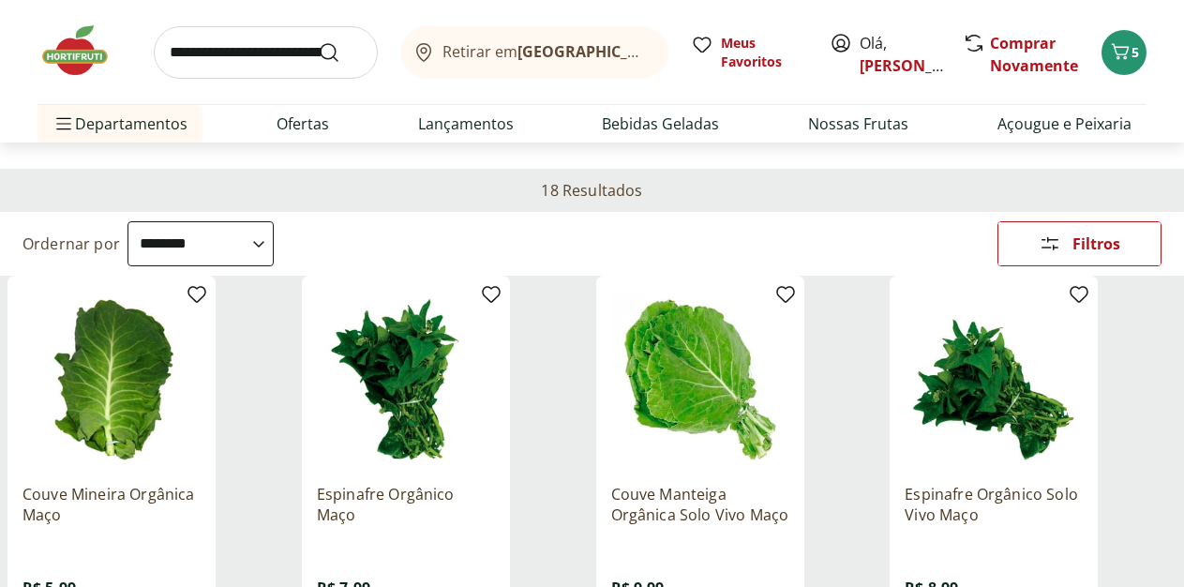
click at [217, 70] on input "search" at bounding box center [266, 52] width 224 height 52
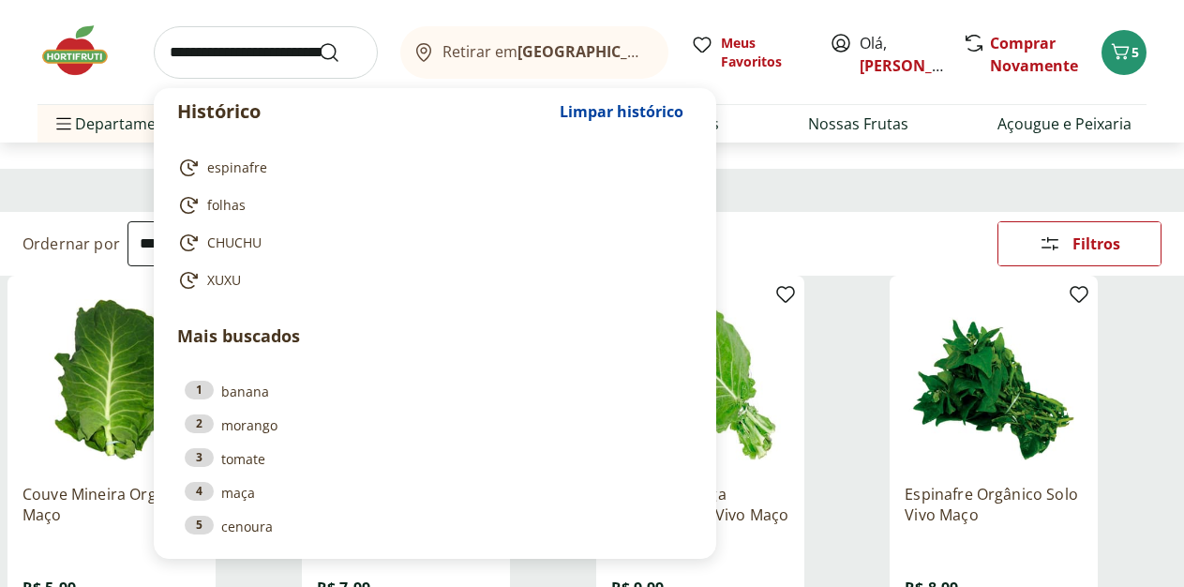
click at [143, 88] on div "Histórico Limpar histórico espinafre folhas CHUCHU XUXU Mais buscados 1 banana …" at bounding box center [591, 52] width 1109 height 104
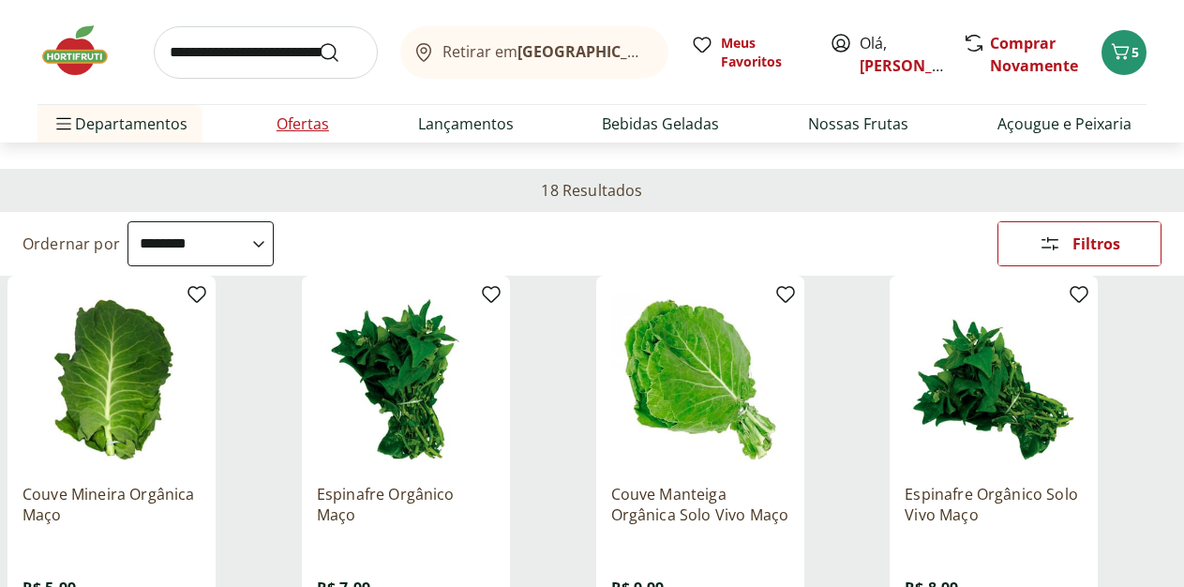
click at [301, 115] on link "Ofertas" at bounding box center [303, 123] width 52 height 22
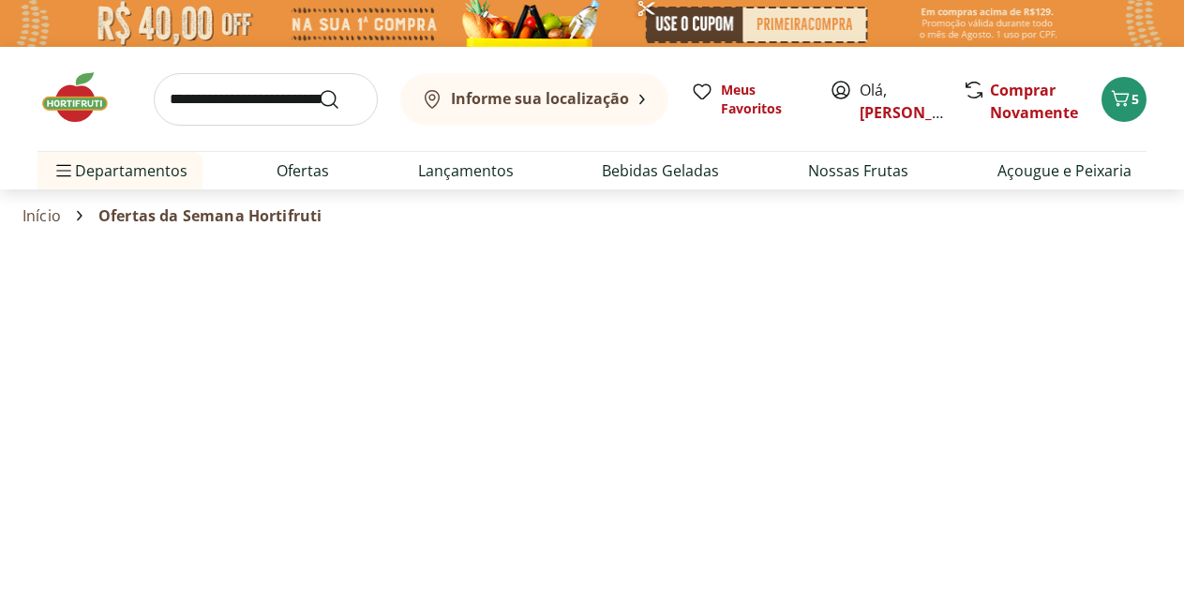
select select "**********"
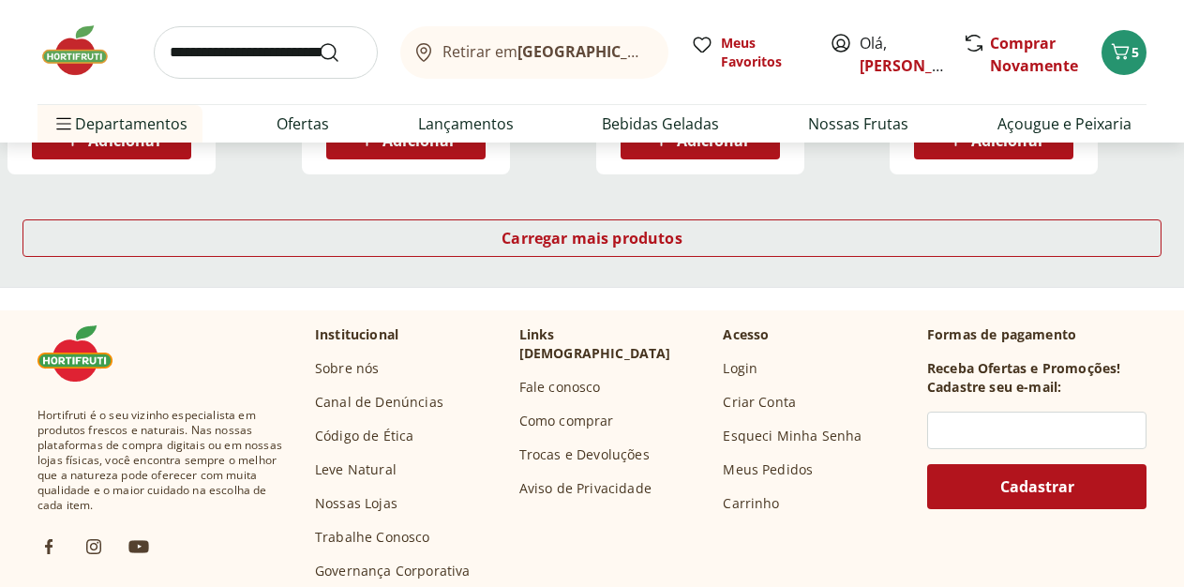
scroll to position [1243, 0]
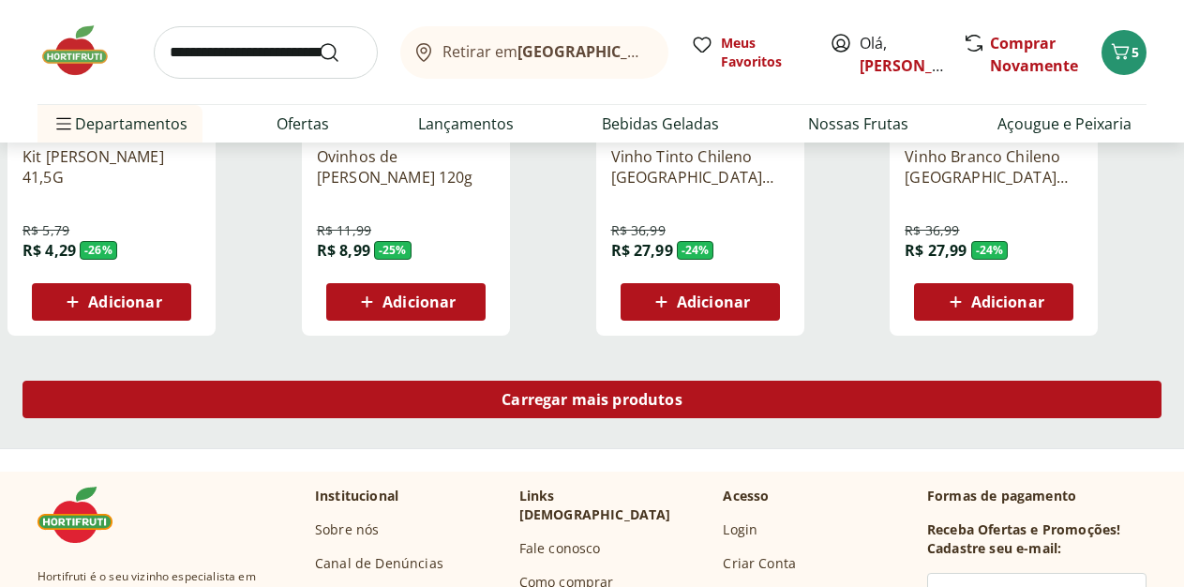
click at [682, 392] on span "Carregar mais produtos" at bounding box center [591, 399] width 181 height 15
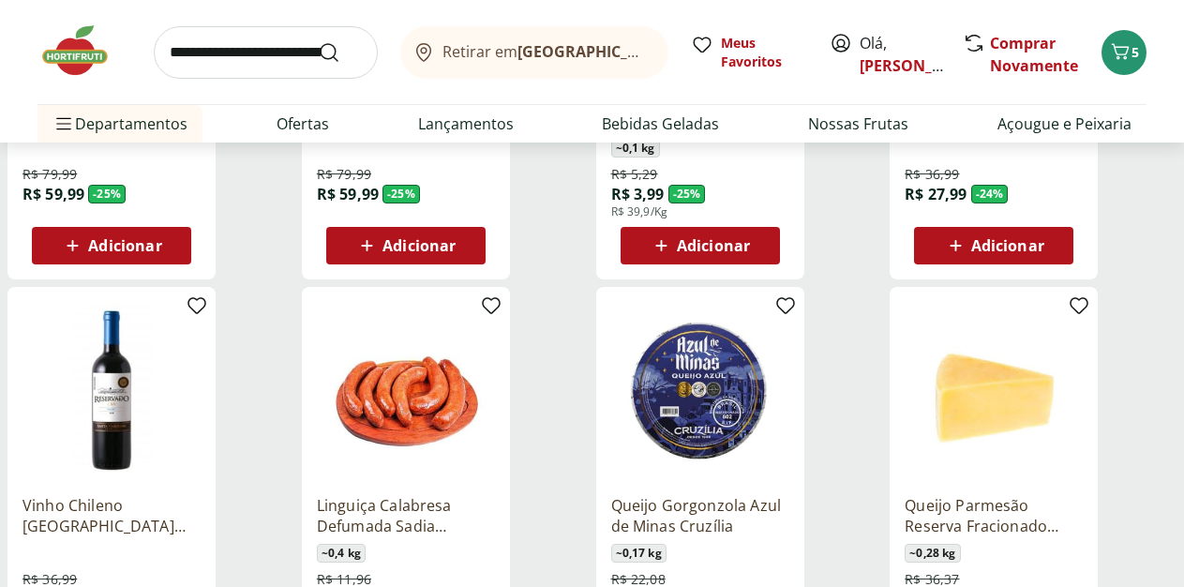
scroll to position [2199, 0]
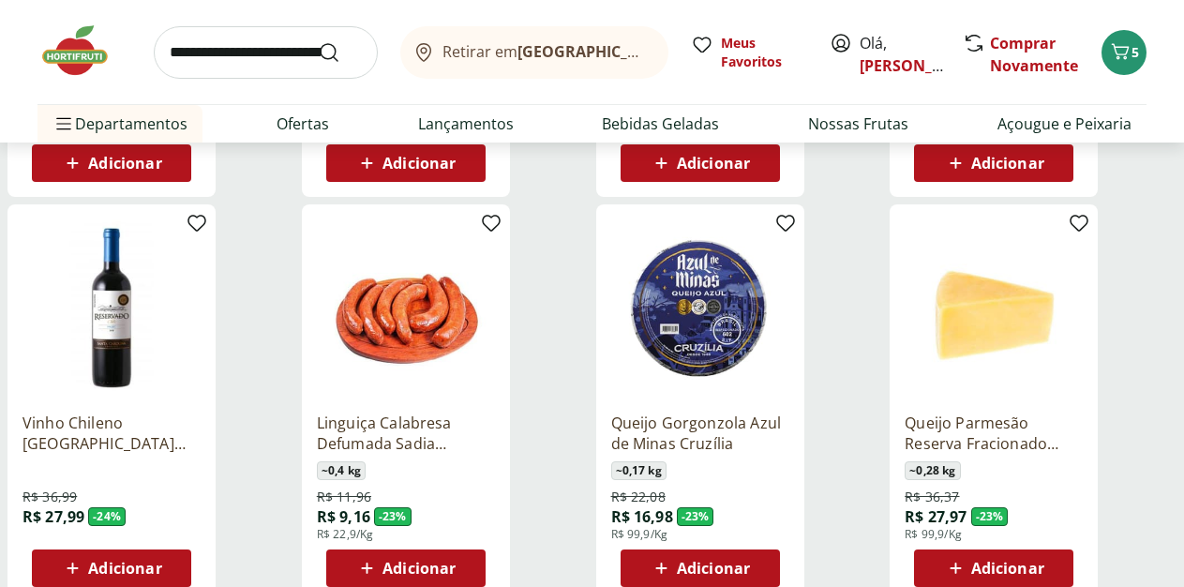
click at [456, 561] on span "Adicionar" at bounding box center [418, 568] width 73 height 15
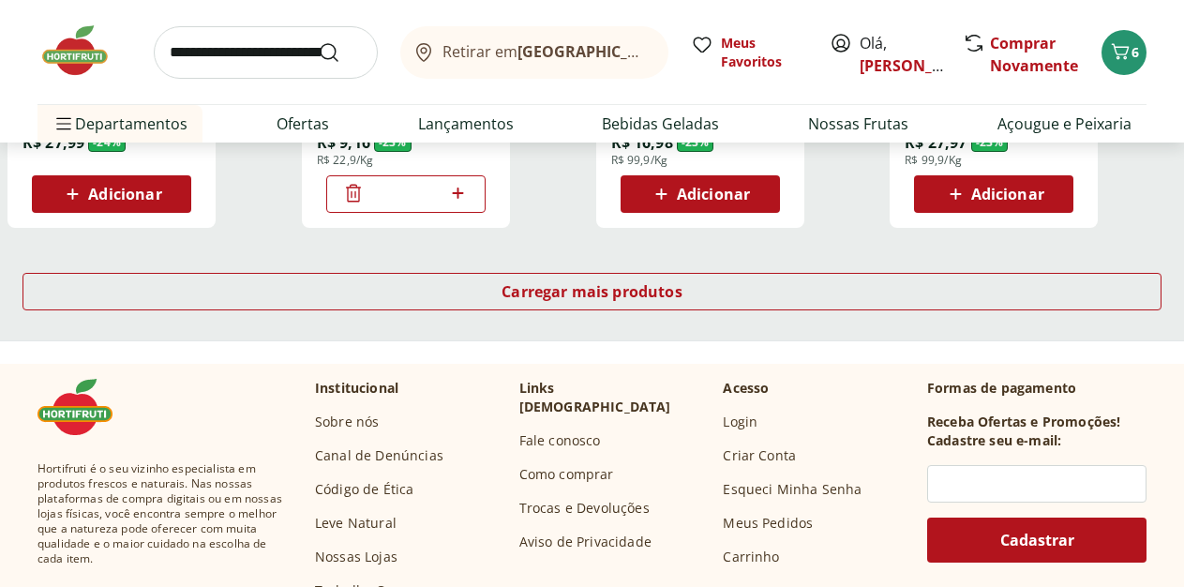
scroll to position [2582, 0]
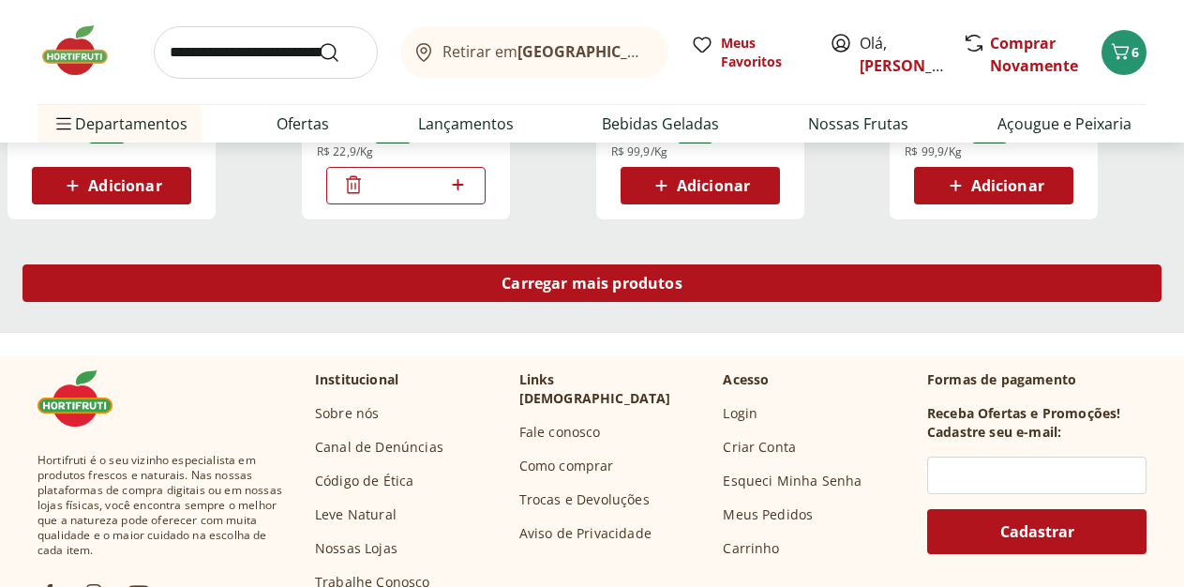
click at [682, 276] on span "Carregar mais produtos" at bounding box center [591, 283] width 181 height 15
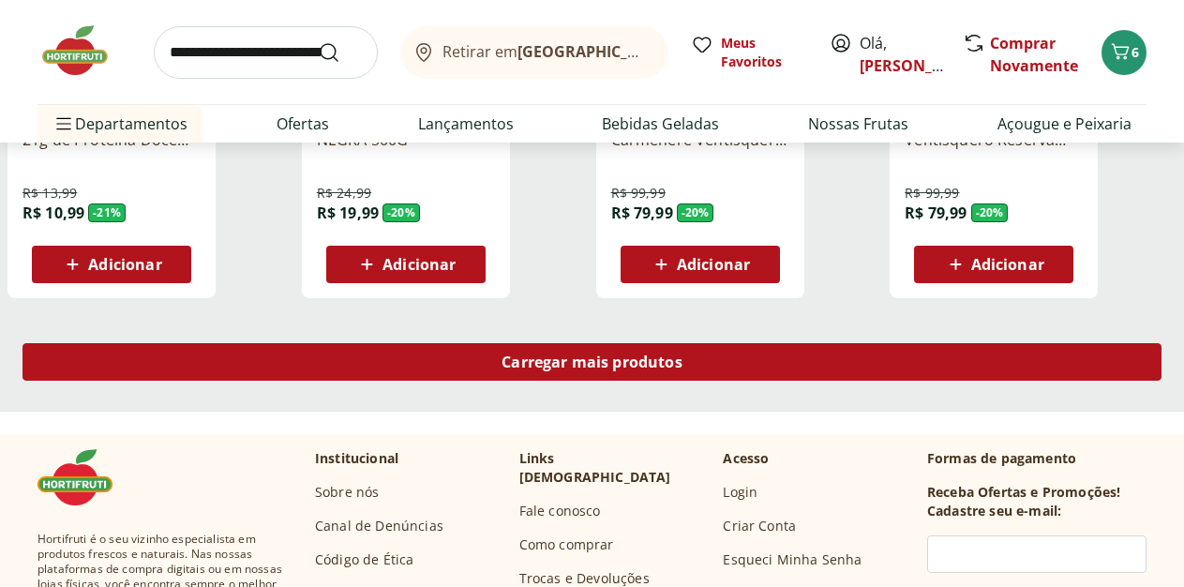
scroll to position [3729, 0]
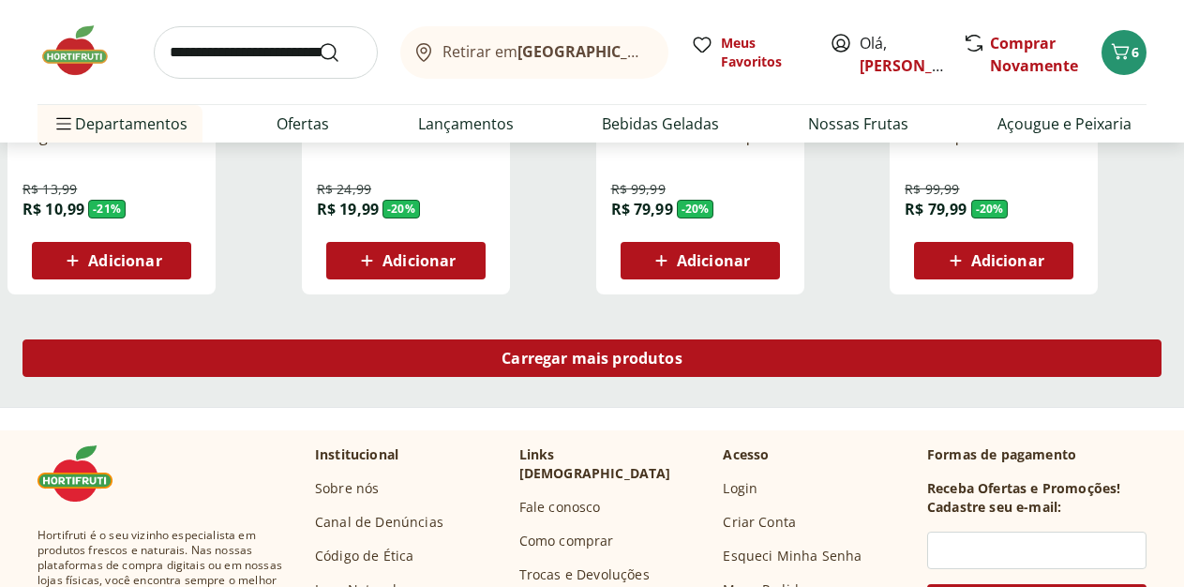
click at [711, 339] on div "Carregar mais produtos" at bounding box center [591, 357] width 1139 height 37
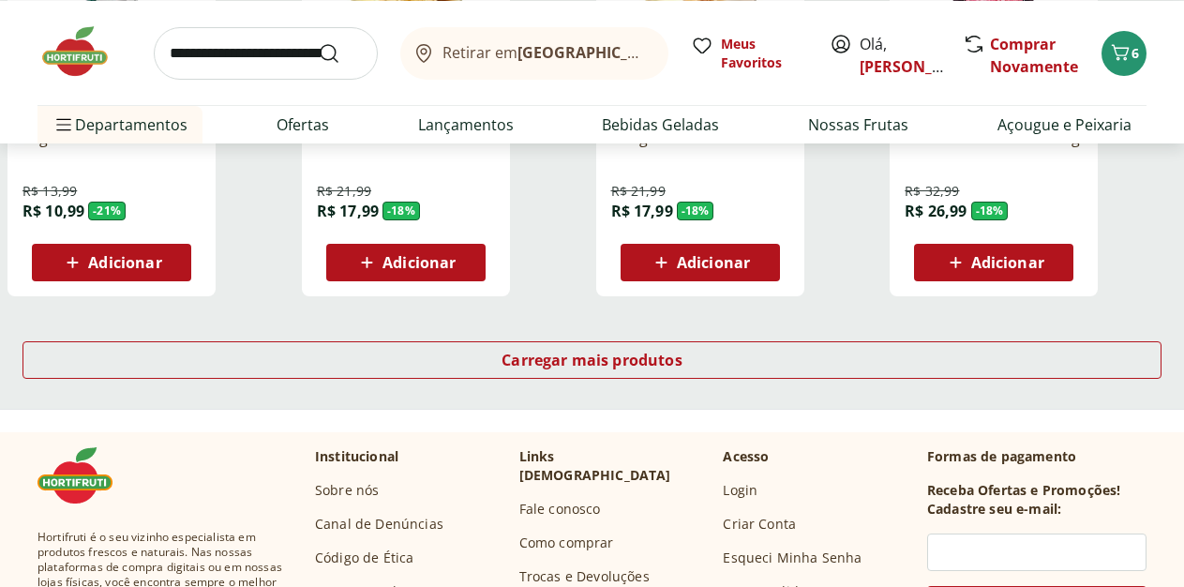
scroll to position [4972, 0]
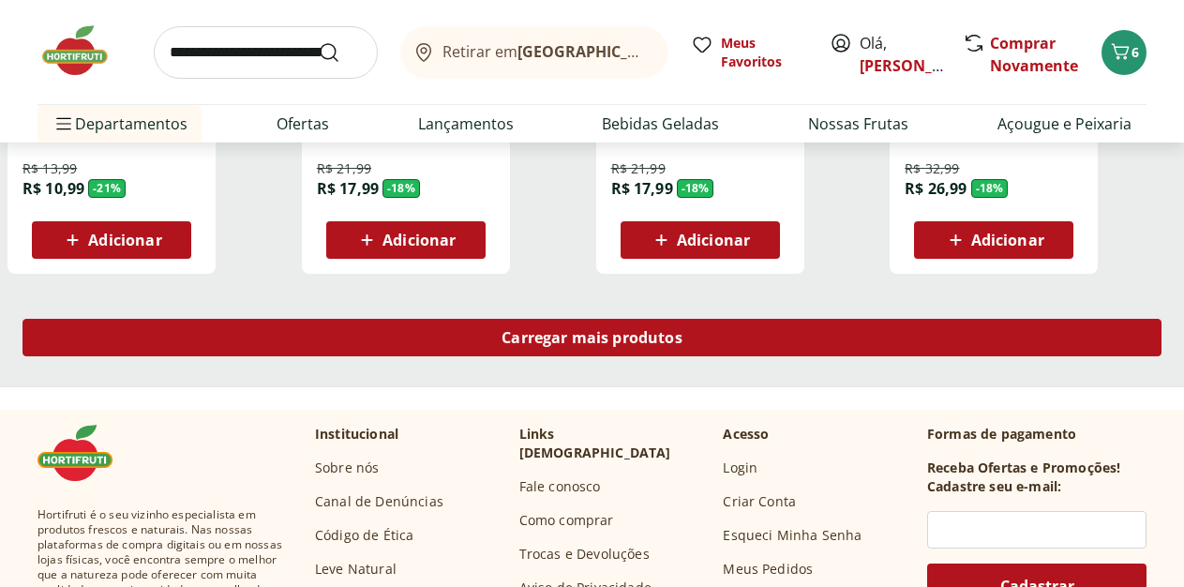
click at [710, 319] on div "Carregar mais produtos" at bounding box center [591, 337] width 1139 height 37
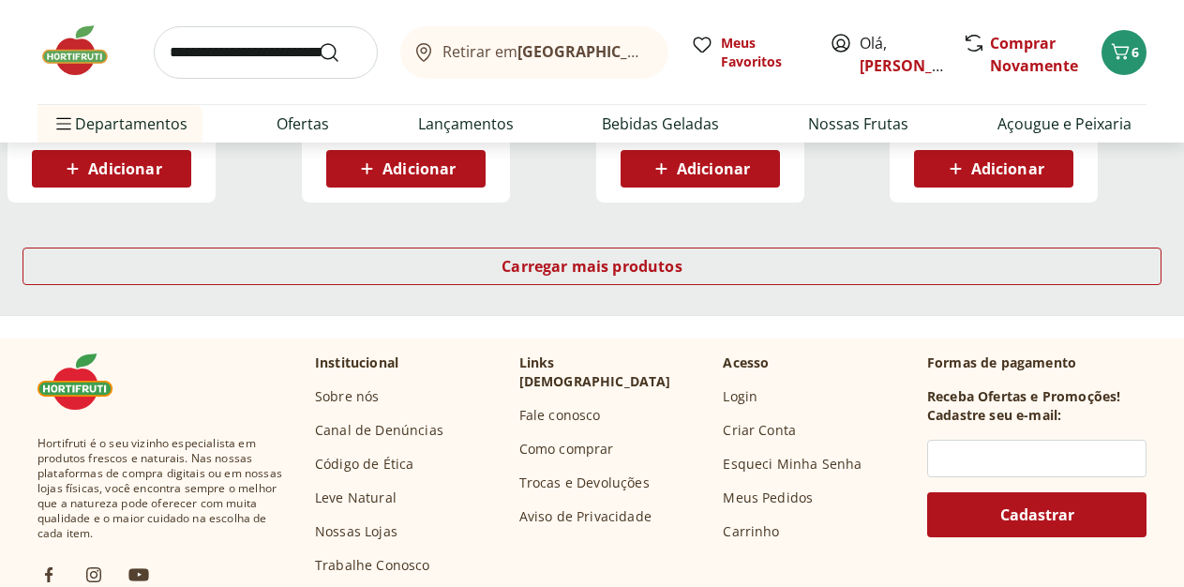
scroll to position [6310, 0]
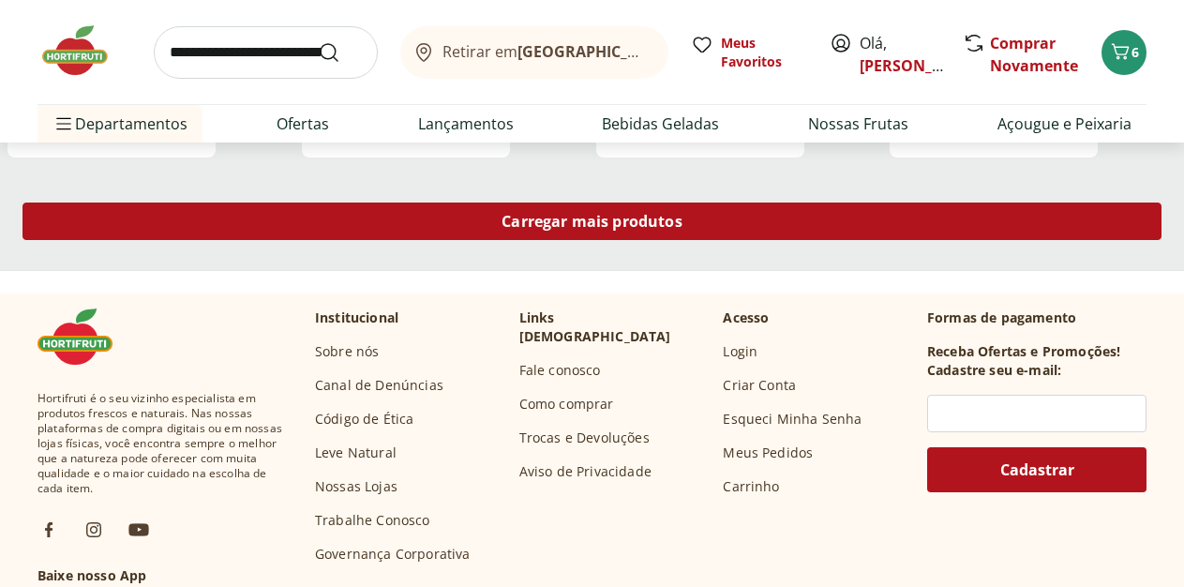
click at [682, 214] on span "Carregar mais produtos" at bounding box center [591, 221] width 181 height 15
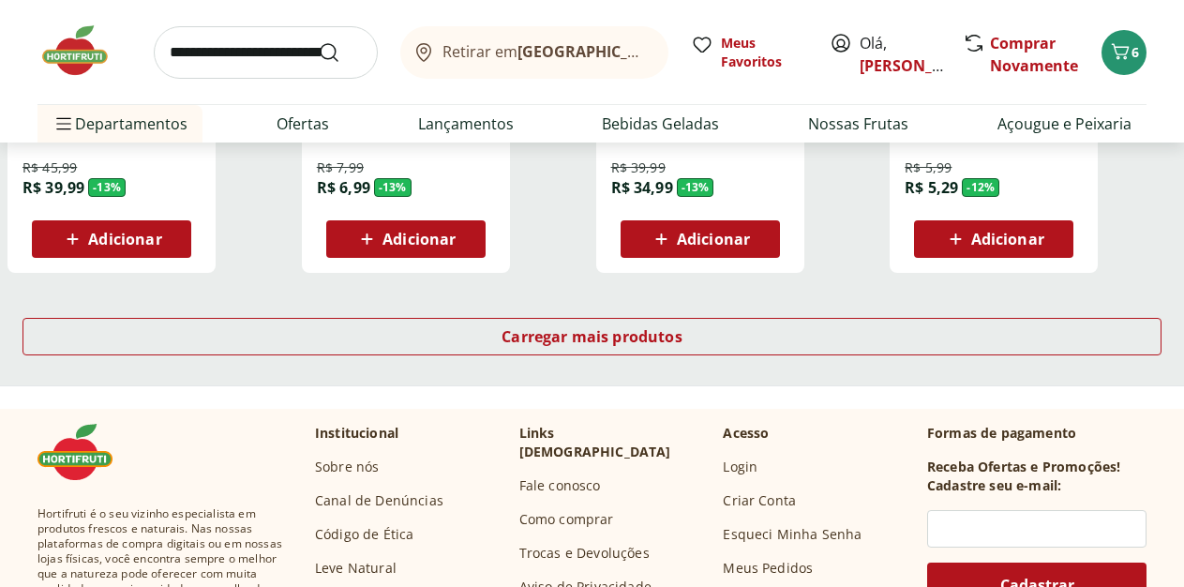
scroll to position [7458, 0]
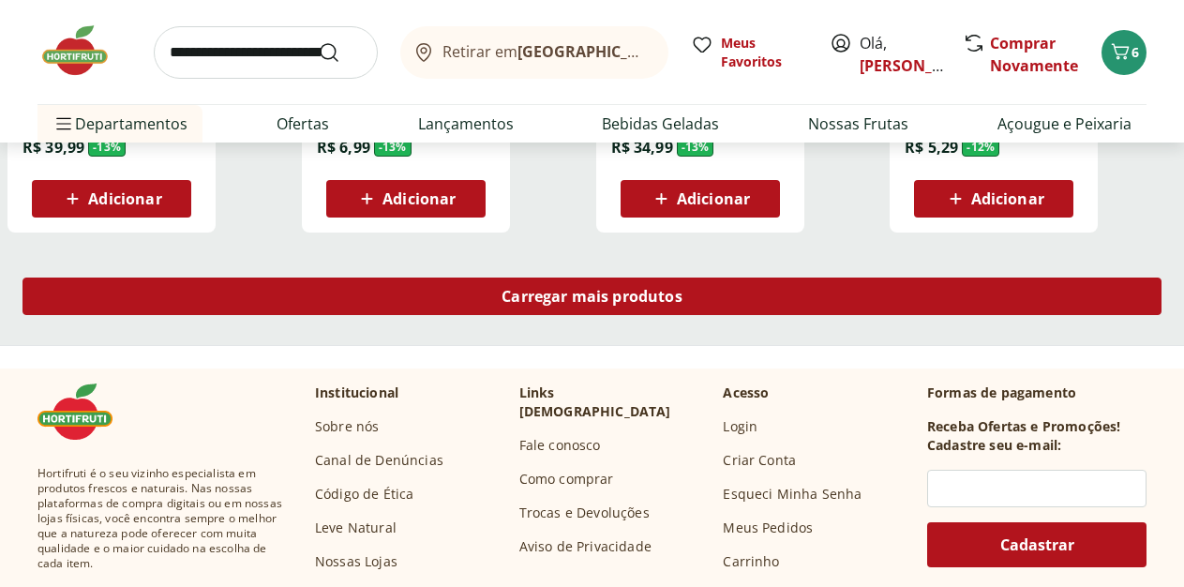
click at [760, 277] on div "Carregar mais produtos" at bounding box center [591, 295] width 1139 height 37
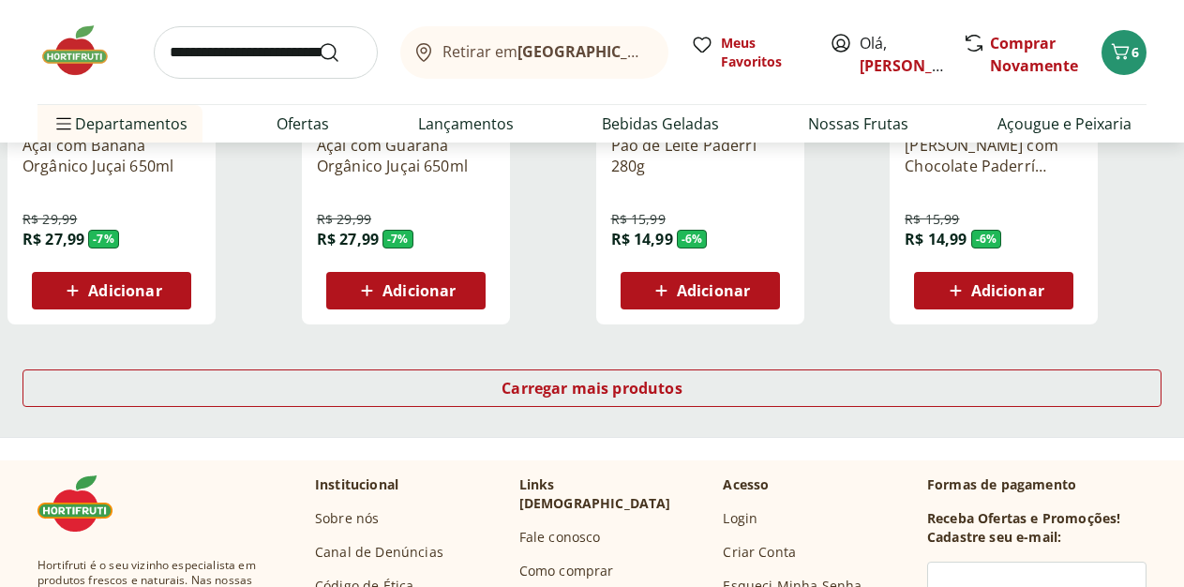
scroll to position [8605, 0]
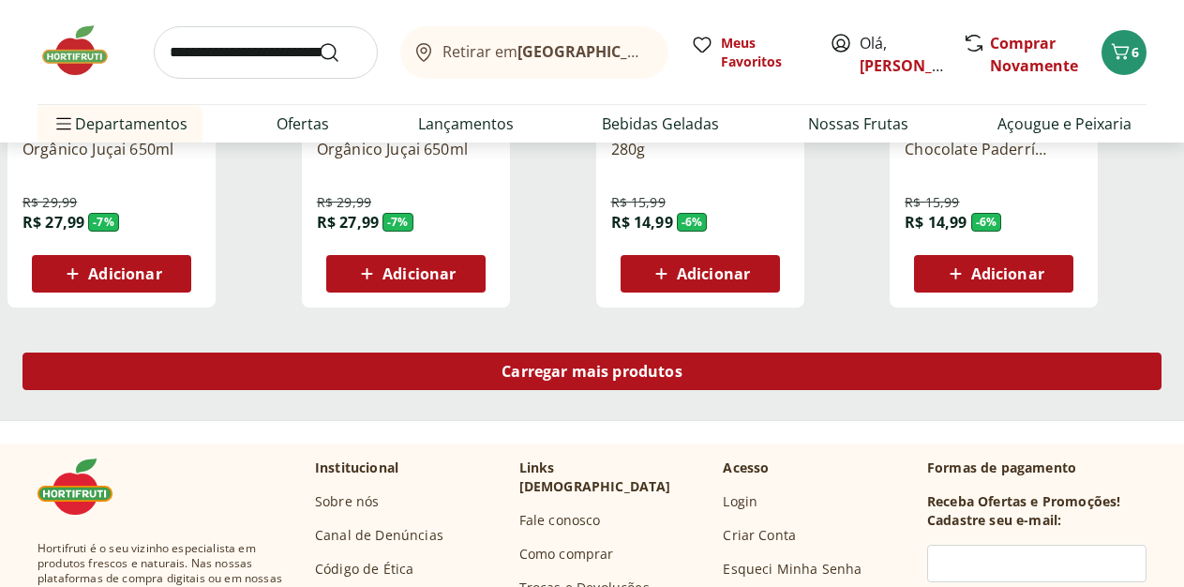
click at [682, 364] on span "Carregar mais produtos" at bounding box center [591, 371] width 181 height 15
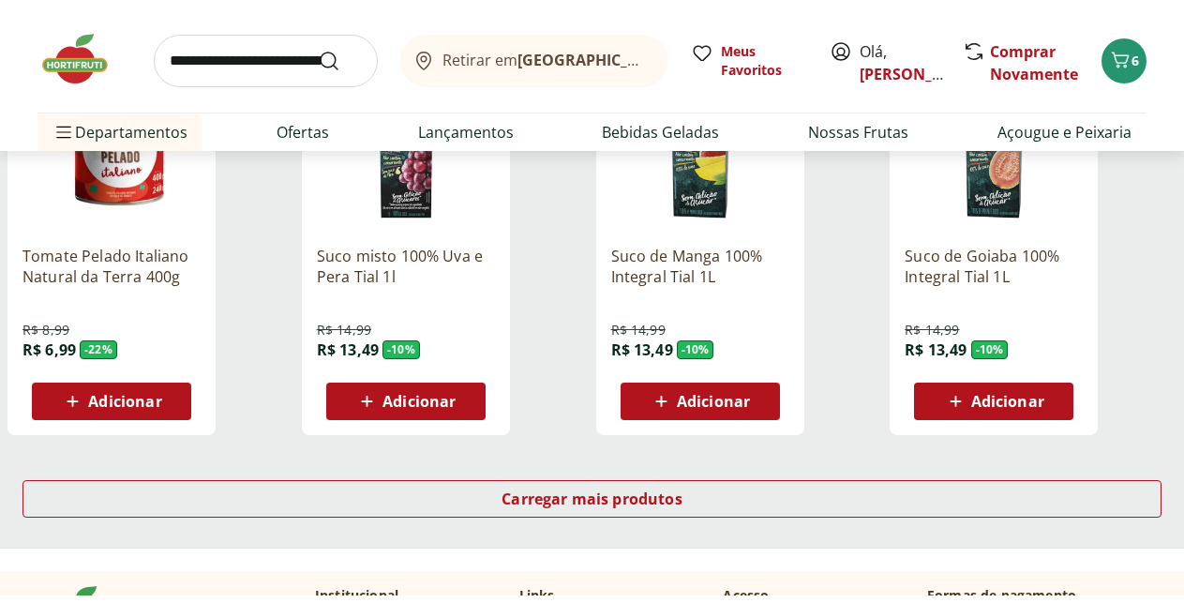
scroll to position [9752, 0]
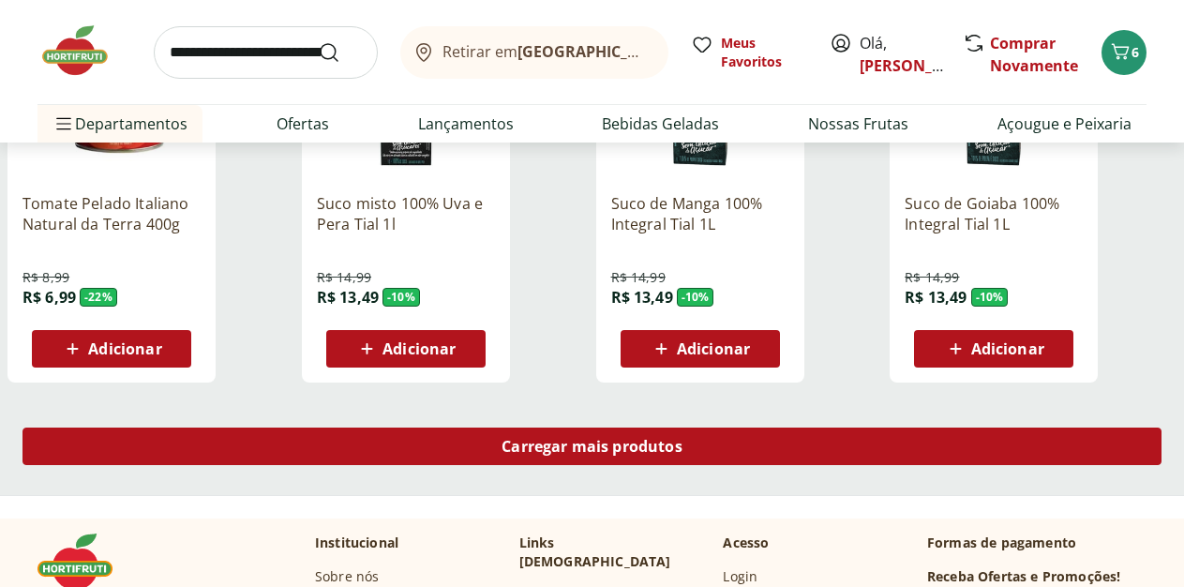
click at [682, 439] on span "Carregar mais produtos" at bounding box center [591, 446] width 181 height 15
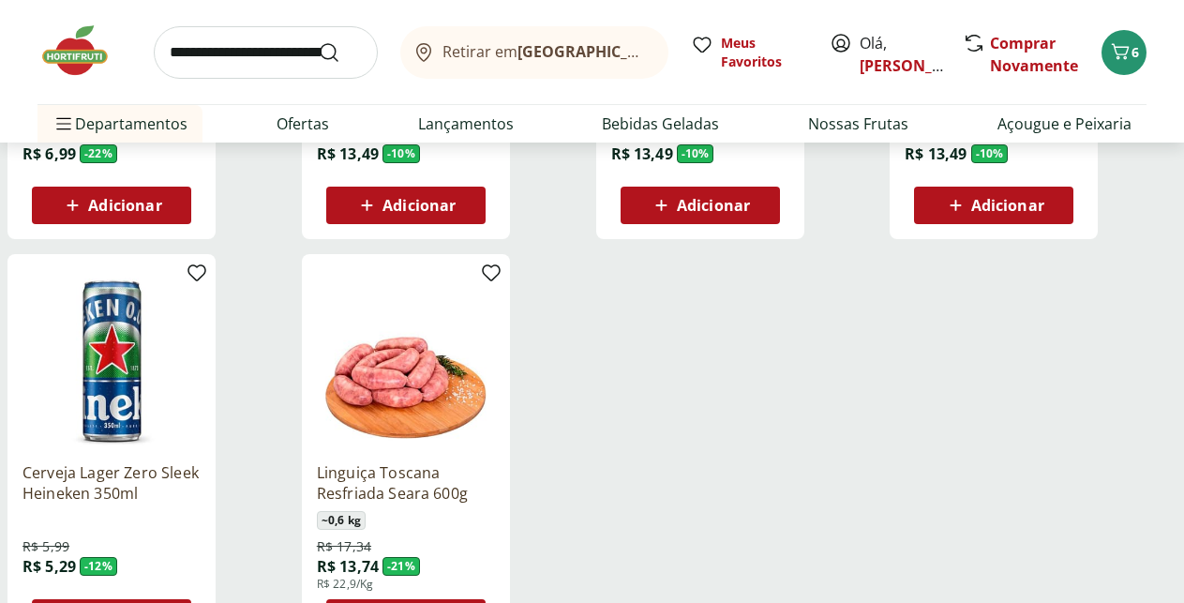
scroll to position [9944, 0]
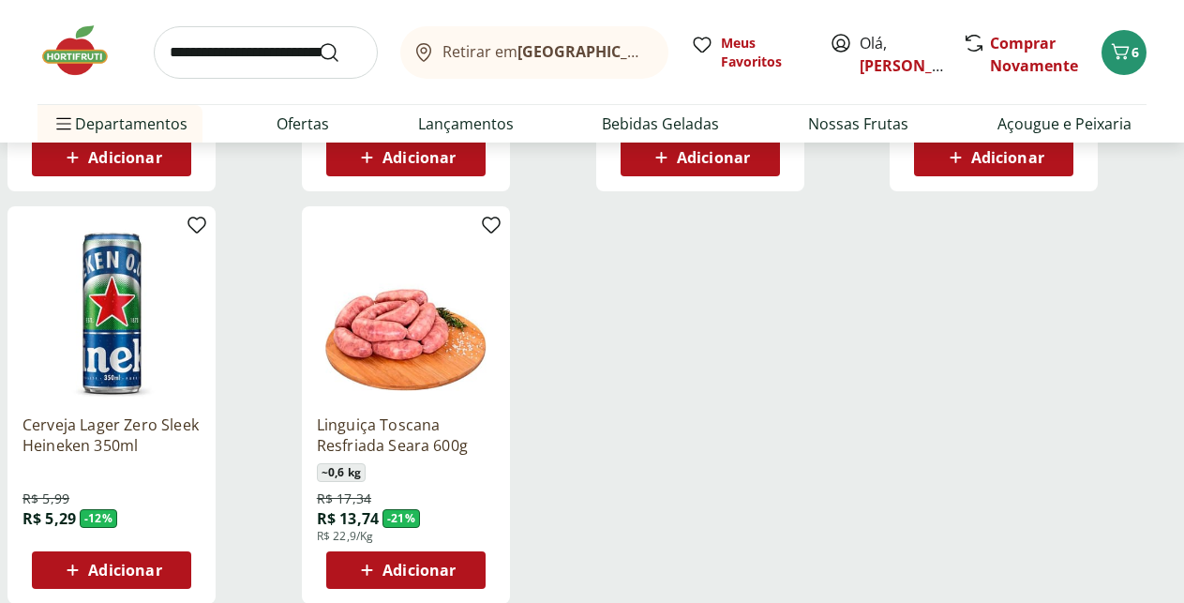
click at [456, 562] on span "Adicionar" at bounding box center [418, 569] width 73 height 15
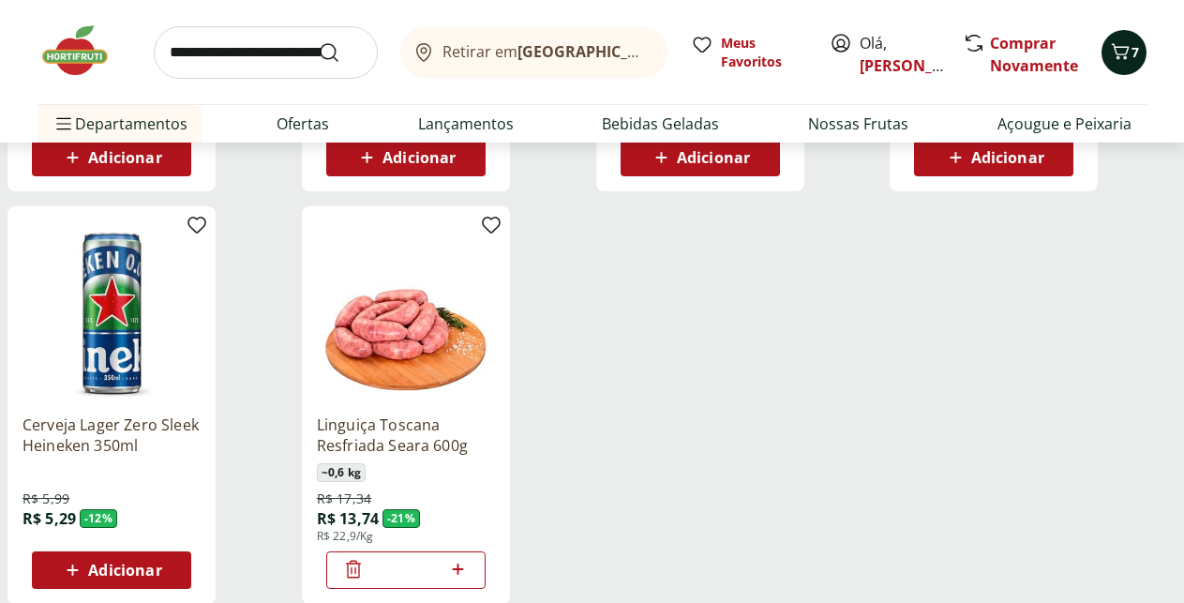
click at [1144, 48] on button "7" at bounding box center [1123, 52] width 45 height 45
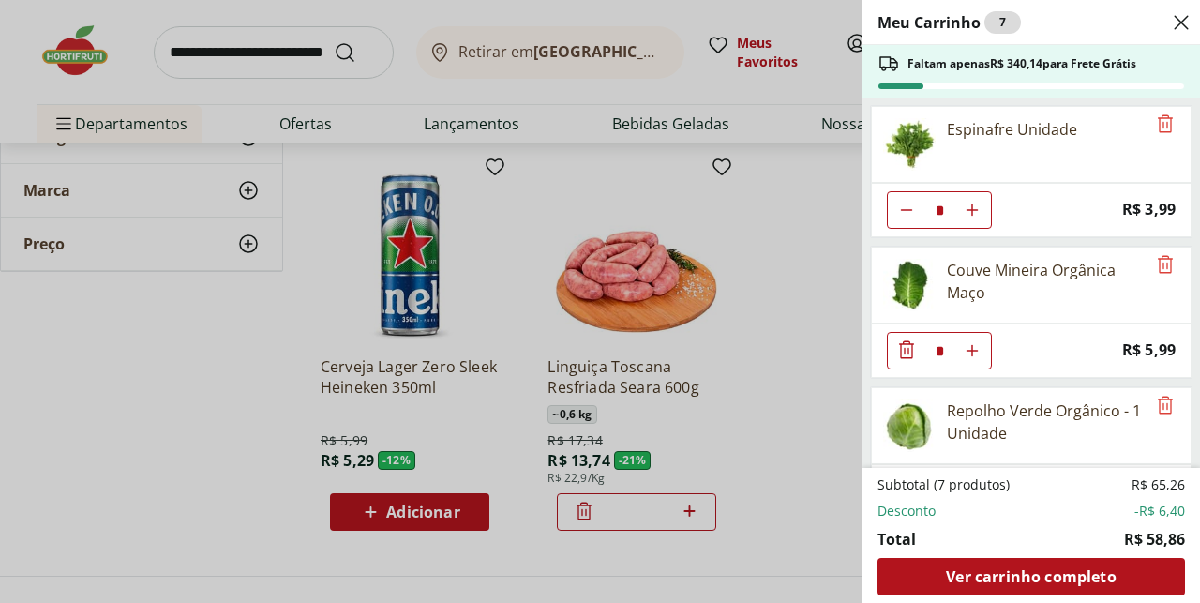
drag, startPoint x: 567, startPoint y: 50, endPoint x: 474, endPoint y: 77, distance: 96.7
click at [508, 79] on div "Meu Carrinho 7 Faltam apenas R$ 340,14 para Frete Grátis Espinafre Unidade * Pr…" at bounding box center [600, 301] width 1200 height 603
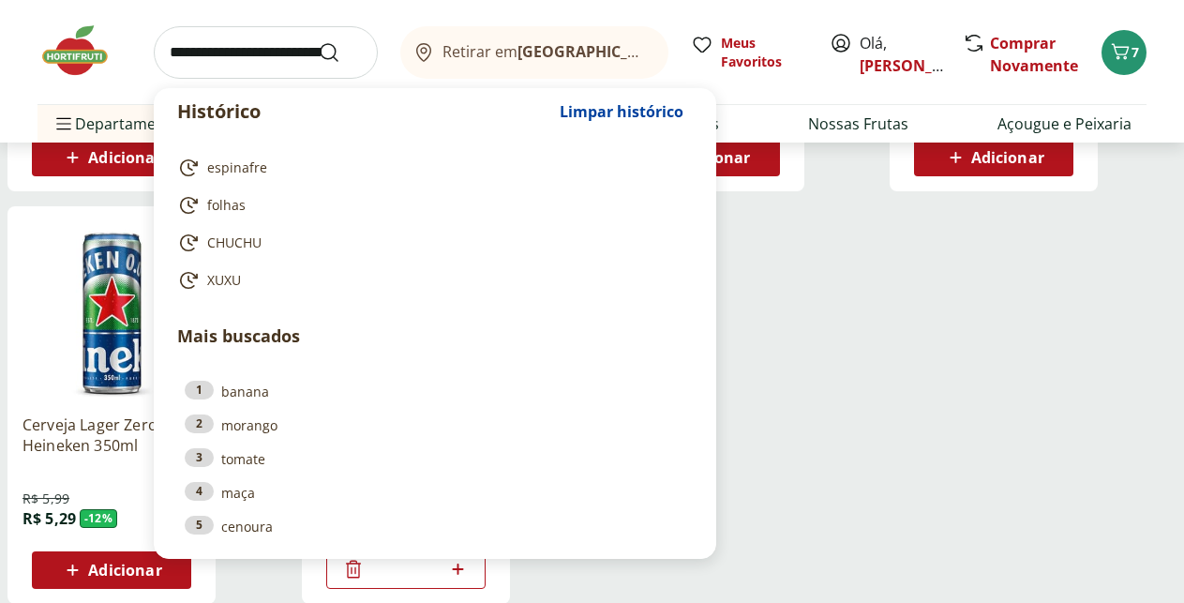
click at [228, 37] on input "search" at bounding box center [266, 52] width 224 height 52
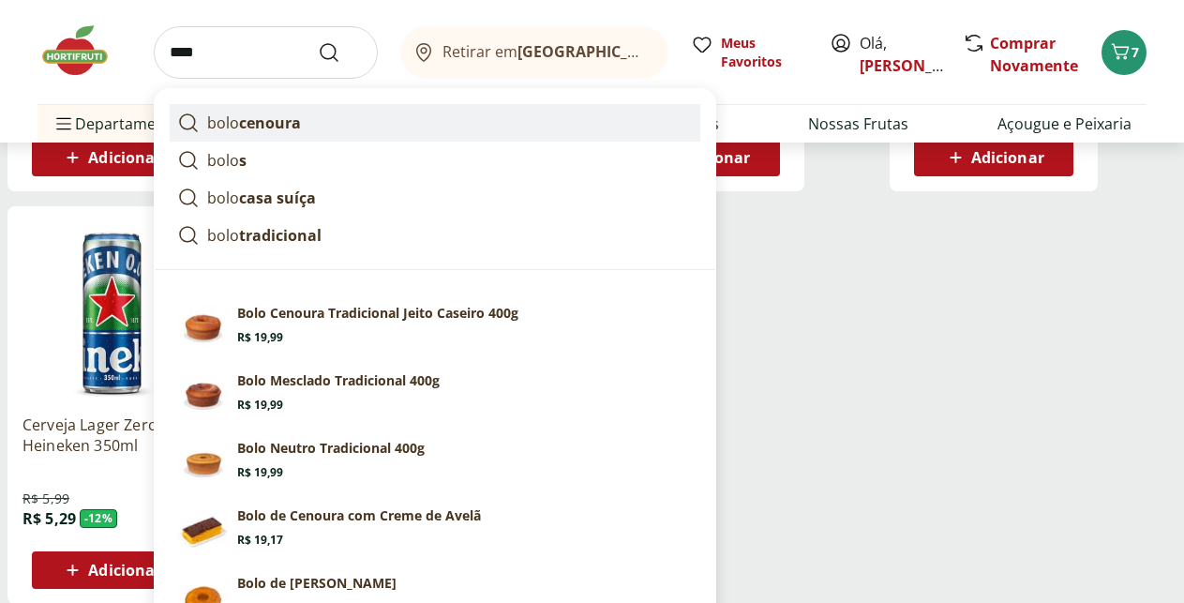
click at [305, 120] on link "bolo cenoura" at bounding box center [435, 122] width 531 height 37
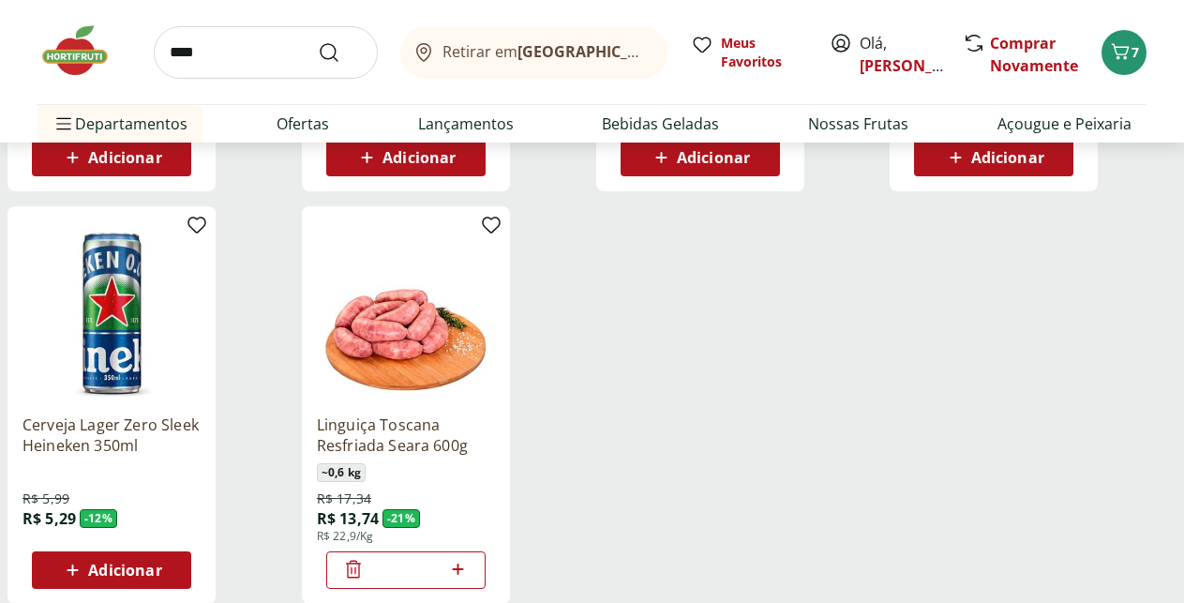
type input "**********"
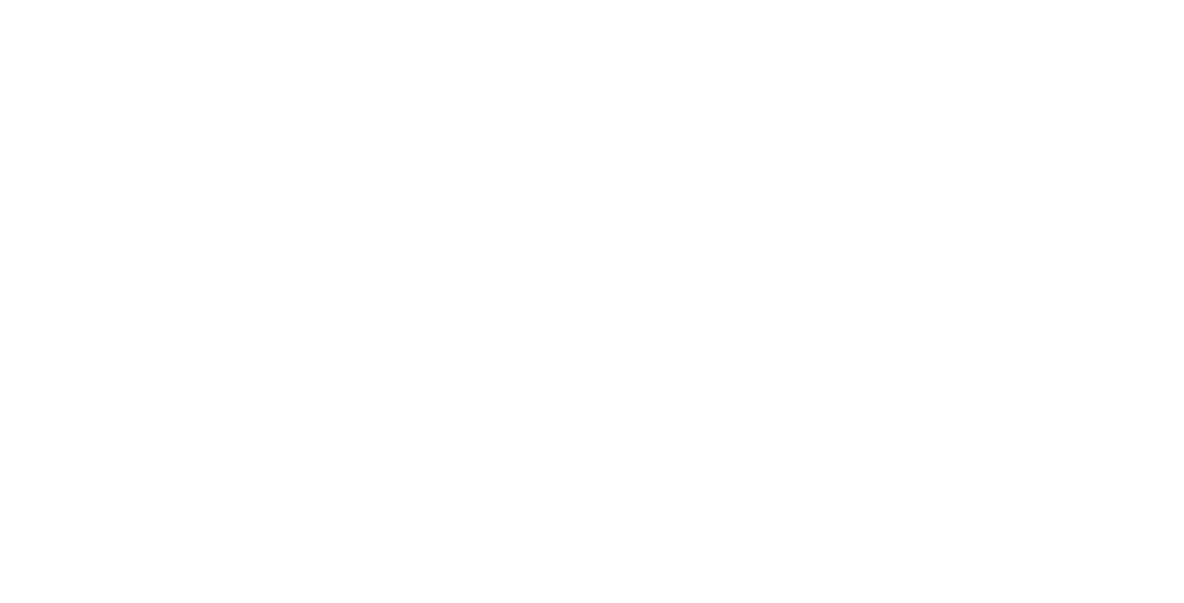
select select "**********"
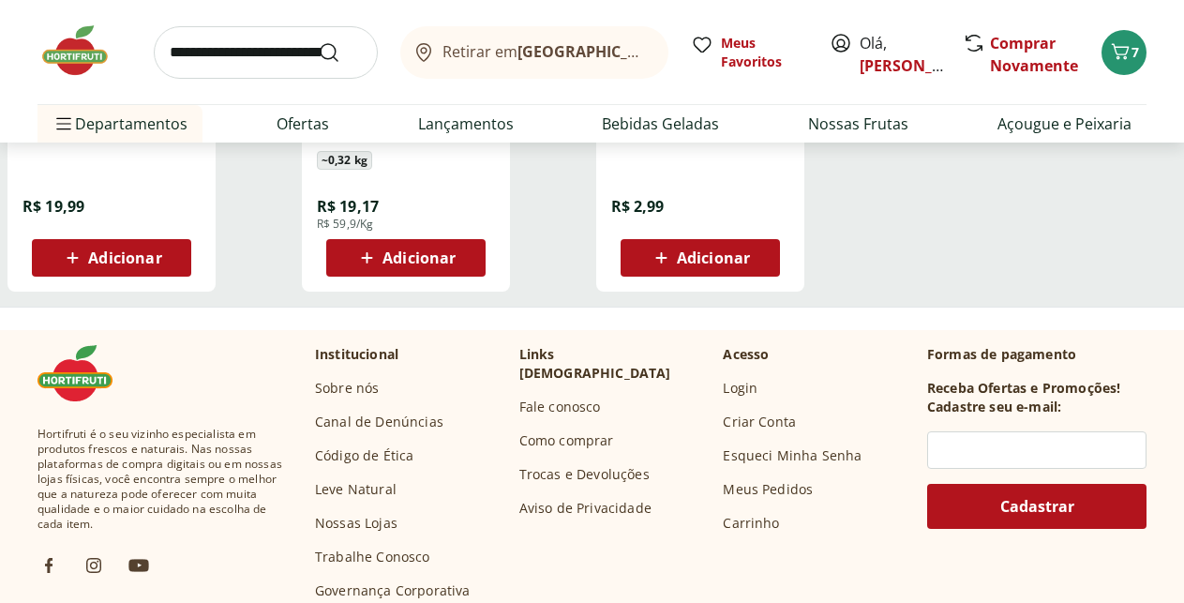
scroll to position [478, 0]
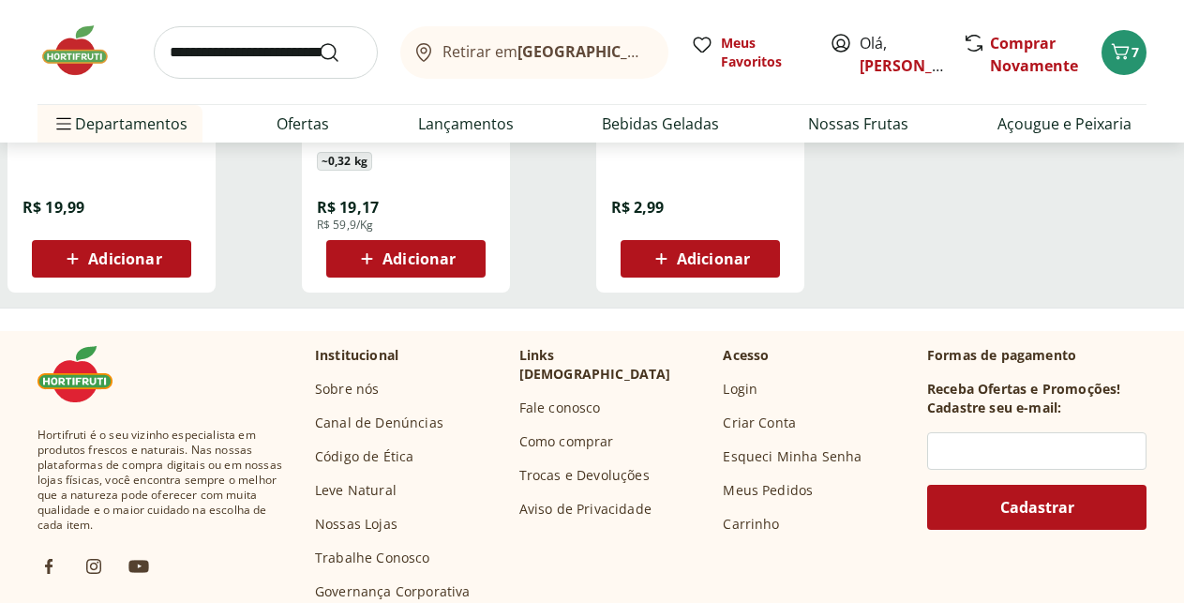
click at [176, 269] on div "Adicionar" at bounding box center [111, 259] width 129 height 34
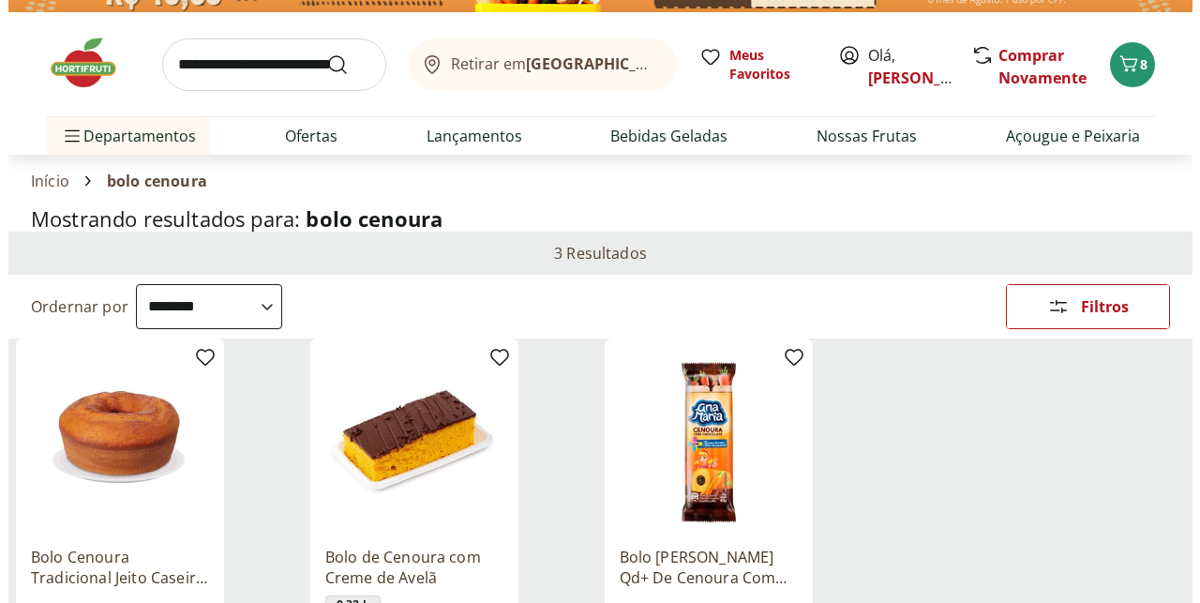
scroll to position [0, 0]
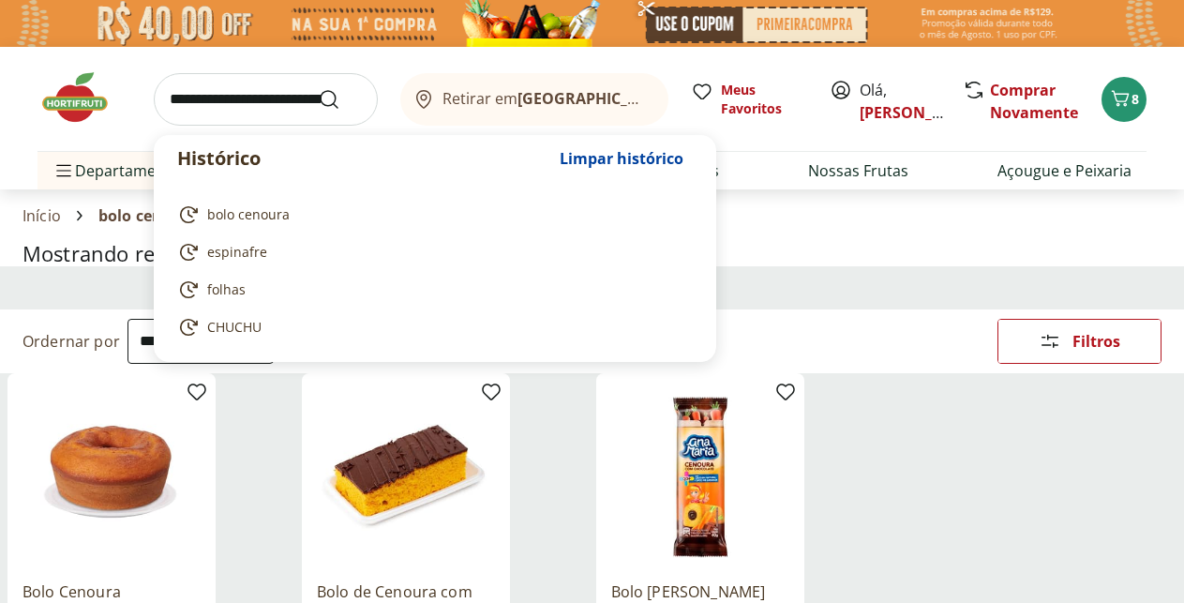
click at [262, 95] on input "search" at bounding box center [266, 99] width 224 height 52
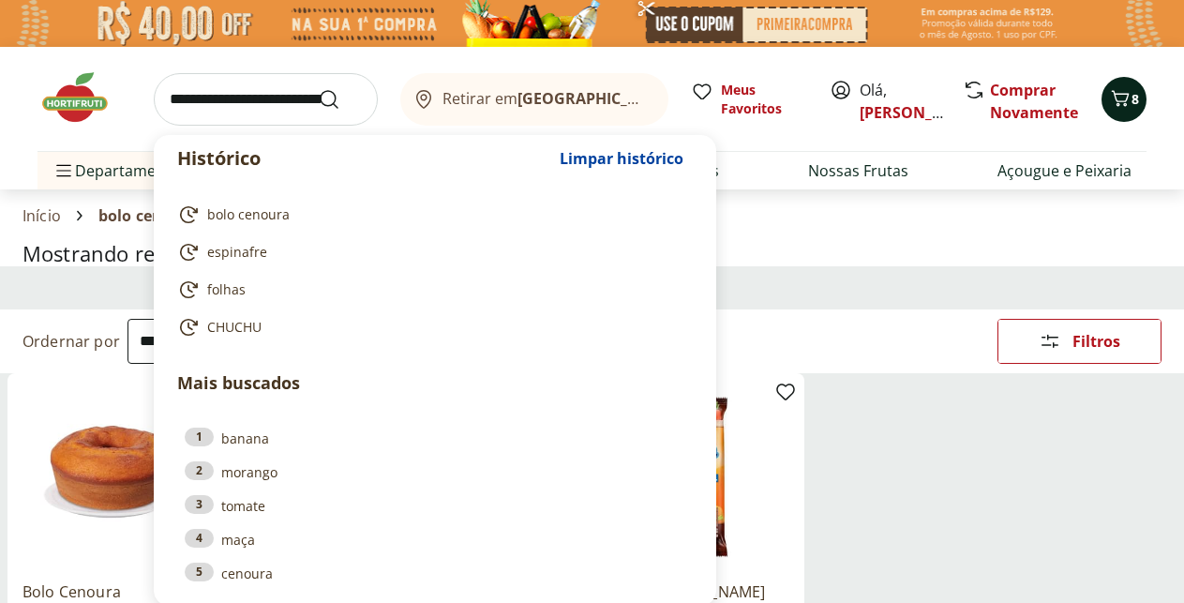
click at [1143, 82] on div "Histórico Limpar histórico bolo cenoura espinafre folhas CHUCHU Mais buscados 1…" at bounding box center [591, 99] width 1109 height 104
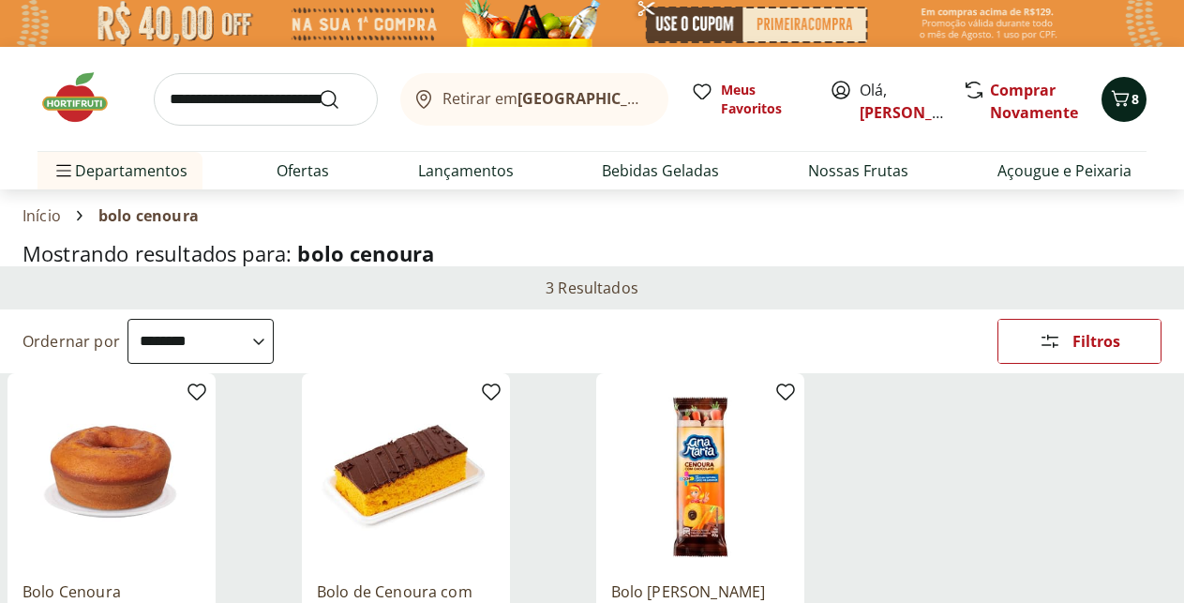
click at [1136, 85] on button "8" at bounding box center [1123, 99] width 45 height 45
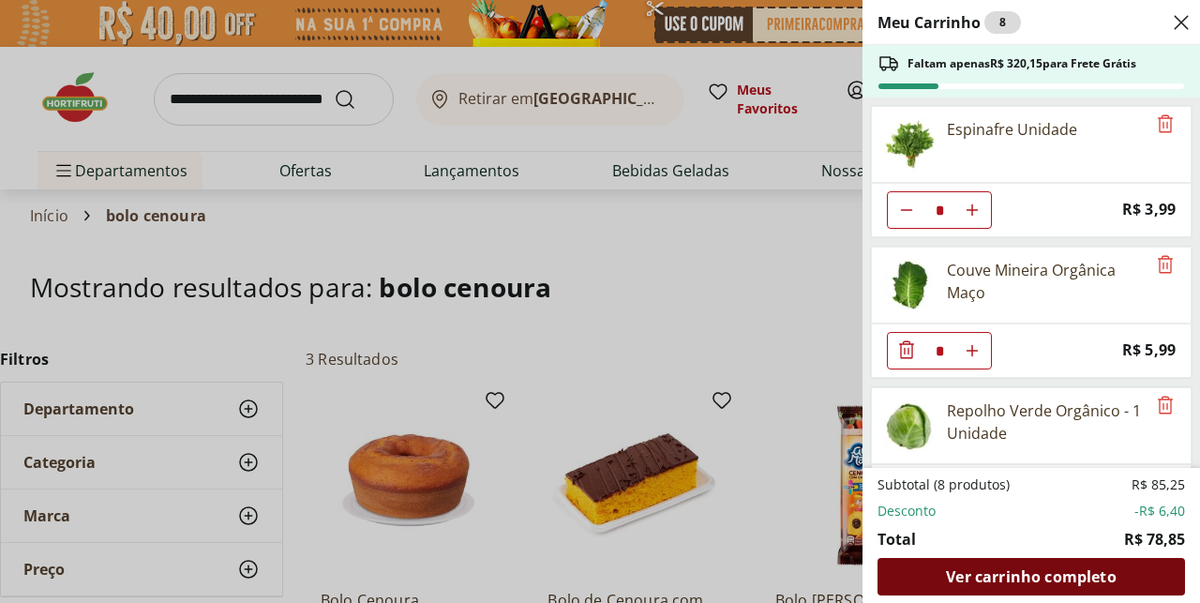
click at [1009, 576] on span "Ver carrinho completo" at bounding box center [1031, 576] width 170 height 15
